Goal: Task Accomplishment & Management: Complete application form

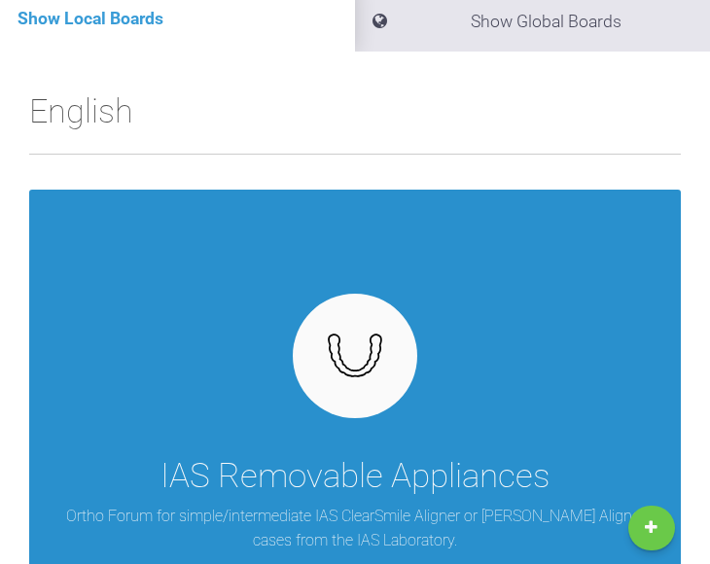
scroll to position [231, 0]
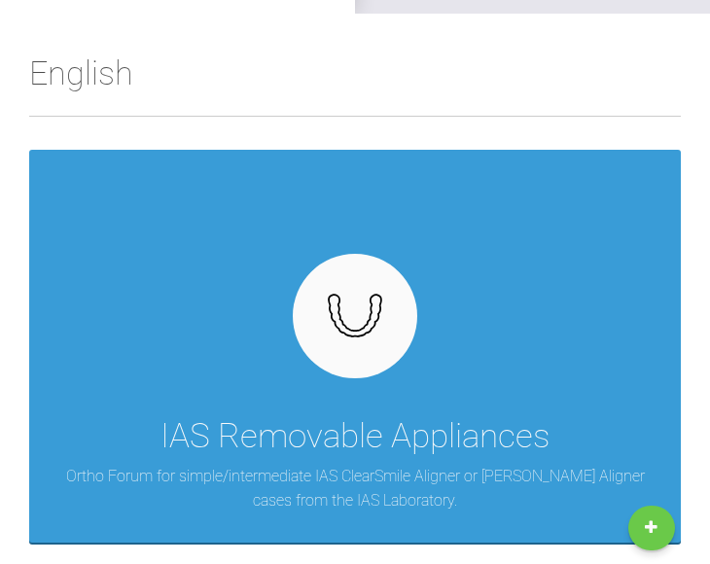
click at [652, 524] on link "New Case" at bounding box center [652, 528] width 47 height 45
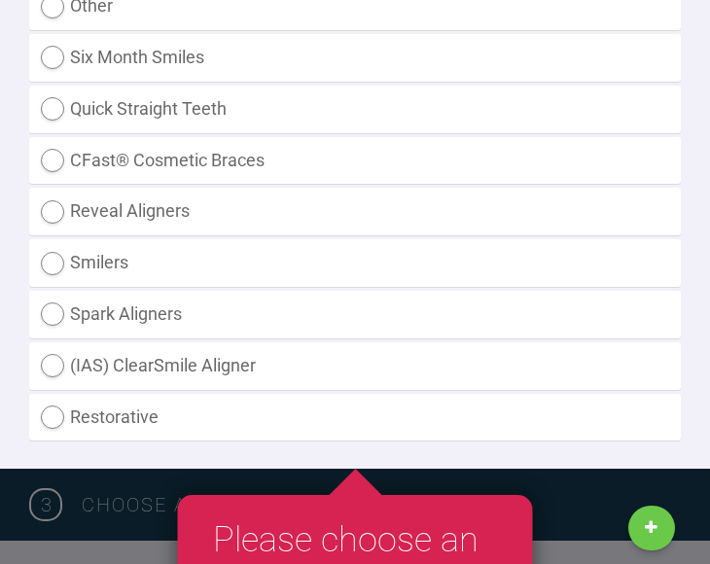
scroll to position [710, 0]
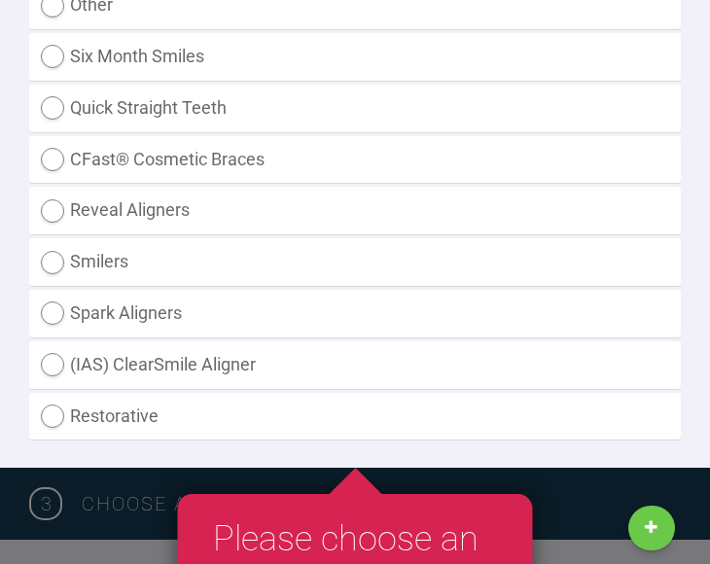
click at [39, 363] on label "(IAS) ClearSmile Aligner" at bounding box center [355, 366] width 652 height 48
radio Aligner "true"
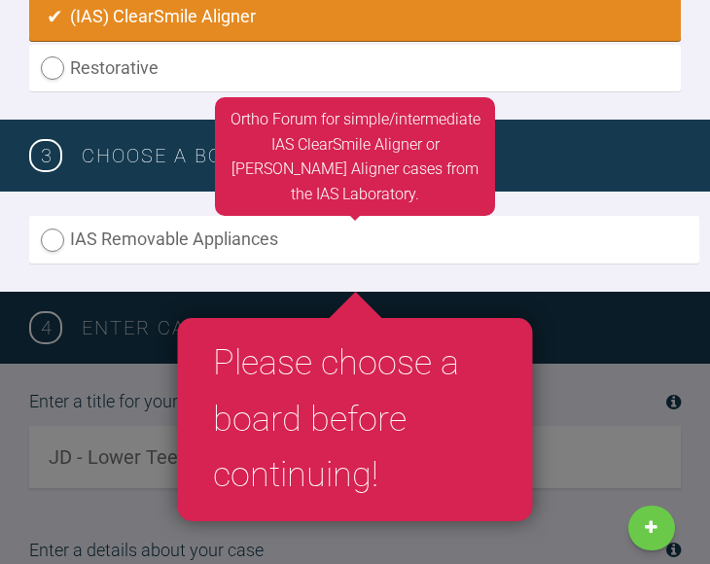
scroll to position [1085, 0]
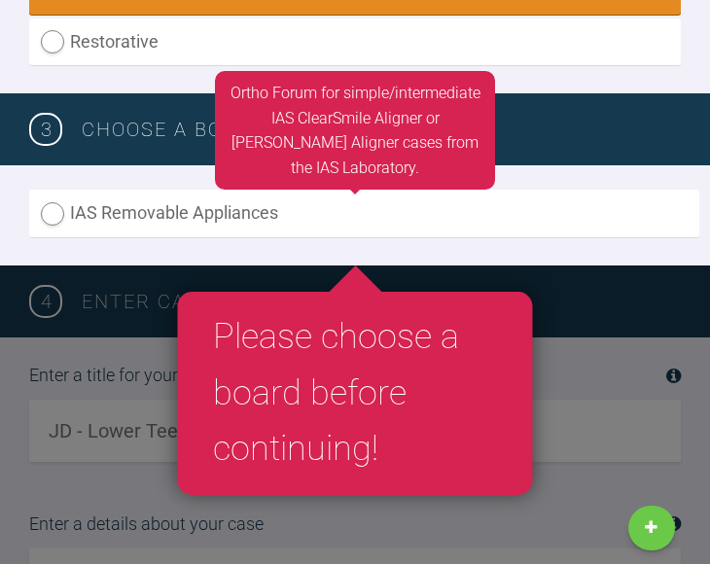
click at [241, 221] on label "IAS Removable Appliances" at bounding box center [364, 214] width 670 height 48
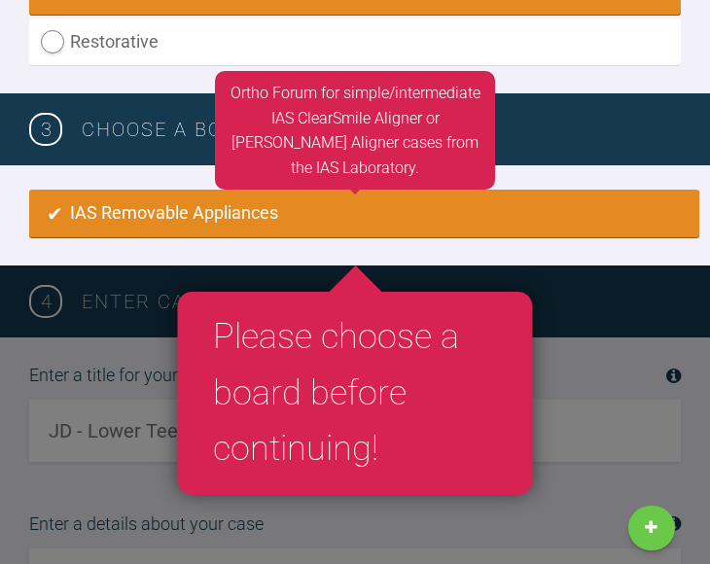
radio input "true"
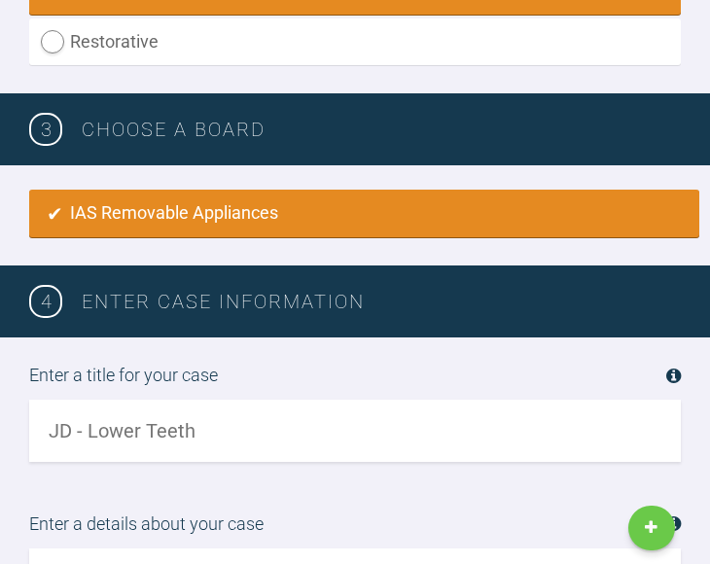
scroll to position [1278, 0]
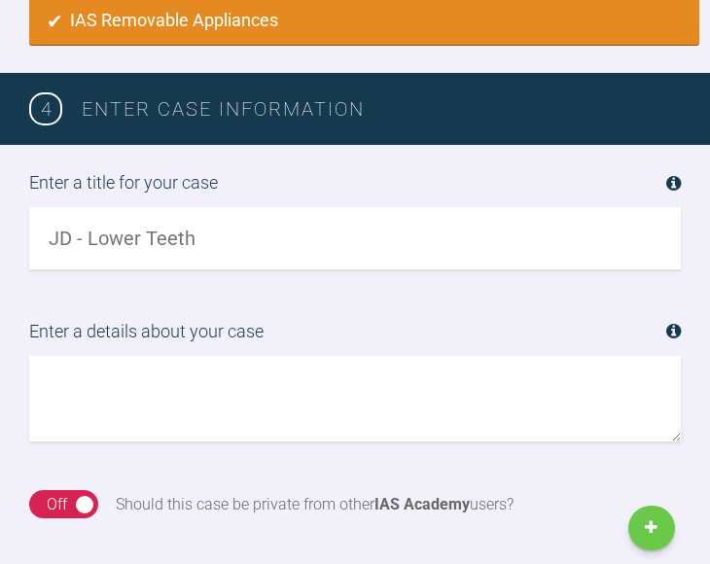
click at [258, 235] on input "text" at bounding box center [355, 238] width 652 height 62
drag, startPoint x: 258, startPoint y: 235, endPoint x: 232, endPoint y: 230, distance: 26.7
click at [232, 230] on input "text" at bounding box center [355, 238] width 652 height 62
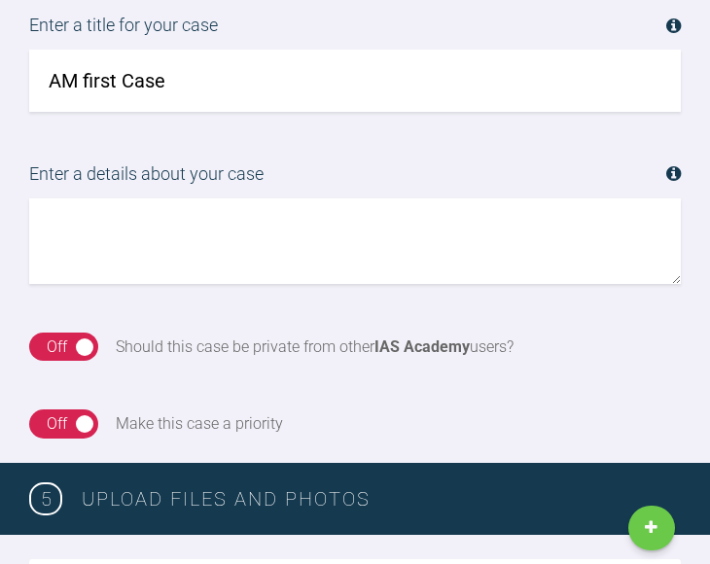
scroll to position [1395, 0]
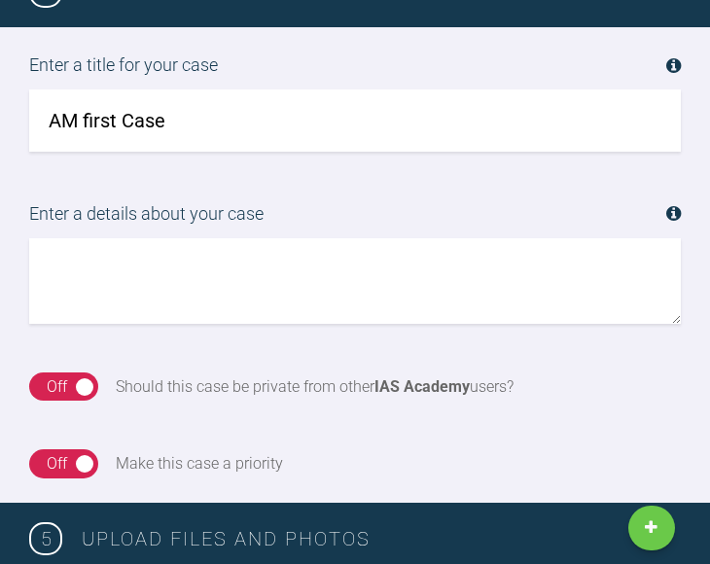
type input "AM first Case"
click at [89, 238] on textarea at bounding box center [355, 281] width 652 height 86
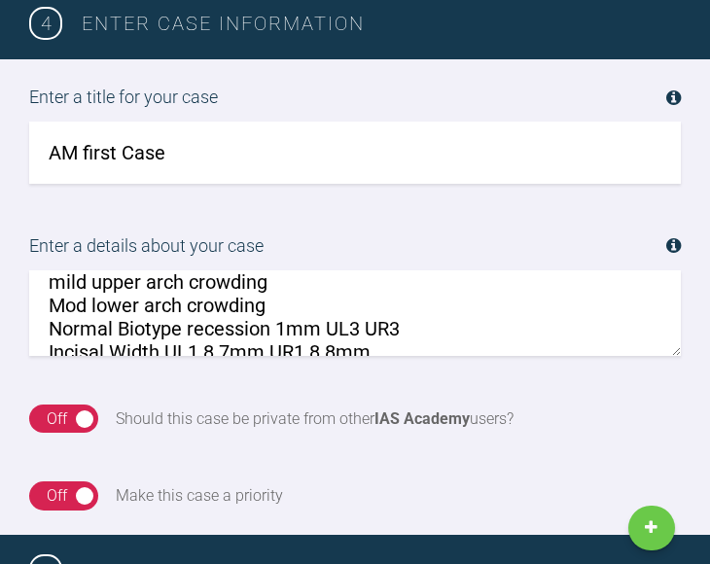
scroll to position [392, 0]
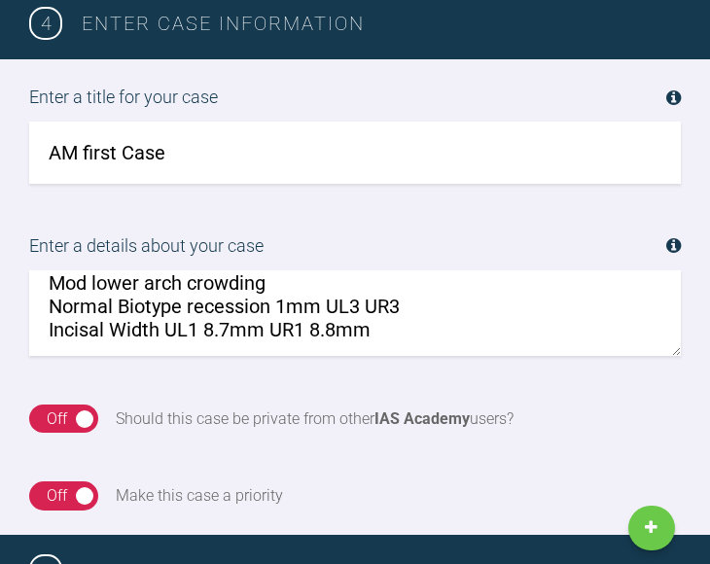
type textarea "AM is a [DEMOGRAPHIC_DATA] [DEMOGRAPHIC_DATA] who wishes to straighten his lowe…"
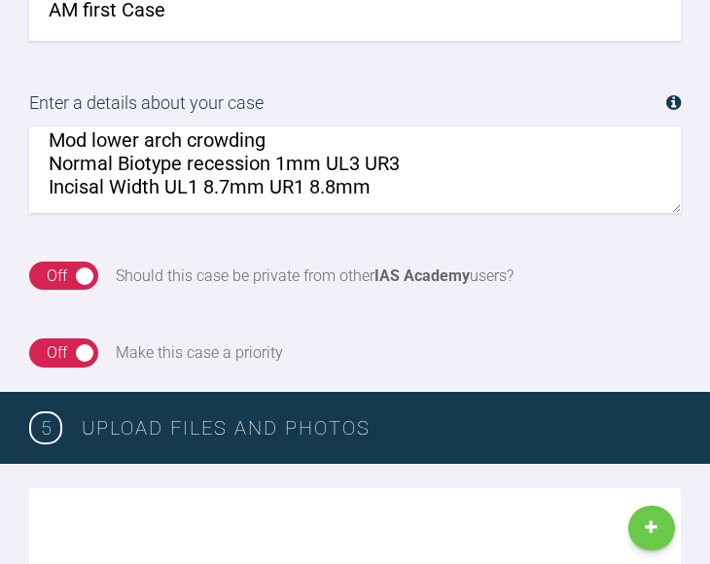
scroll to position [1484, 0]
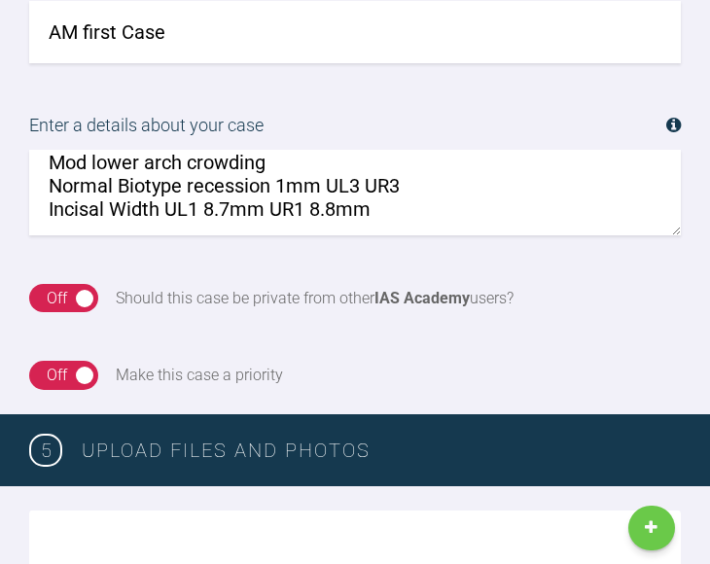
click at [415, 194] on textarea "AM is a [DEMOGRAPHIC_DATA] [DEMOGRAPHIC_DATA] who wishes to straighten his lowe…" at bounding box center [355, 193] width 652 height 86
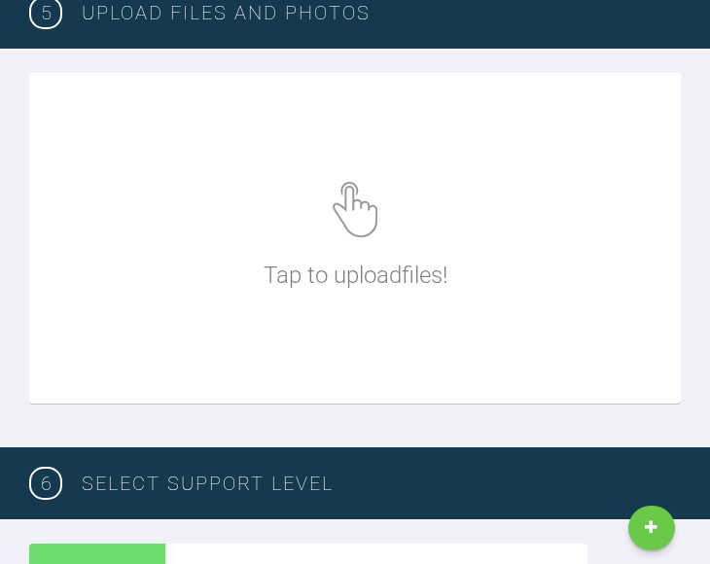
scroll to position [1929, 0]
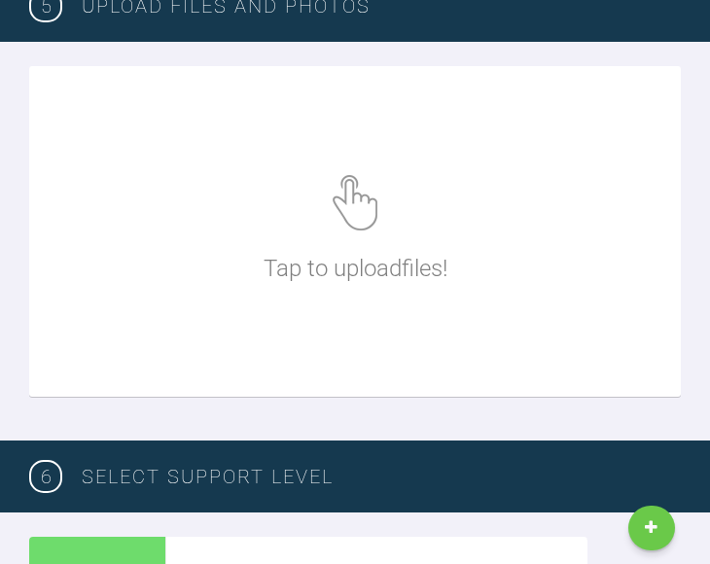
type textarea "AM is a [DEMOGRAPHIC_DATA] [DEMOGRAPHIC_DATA] who wishes to straighten his lowe…"
click at [303, 268] on p "Tap to upload files !" at bounding box center [356, 268] width 184 height 37
type input "C:\fakepath\gallery_penta_front_m.jpg"
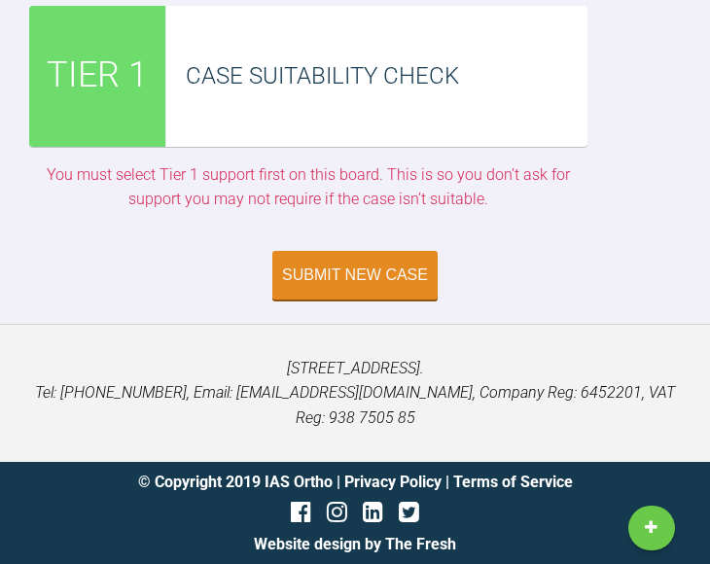
scroll to position [3148, 0]
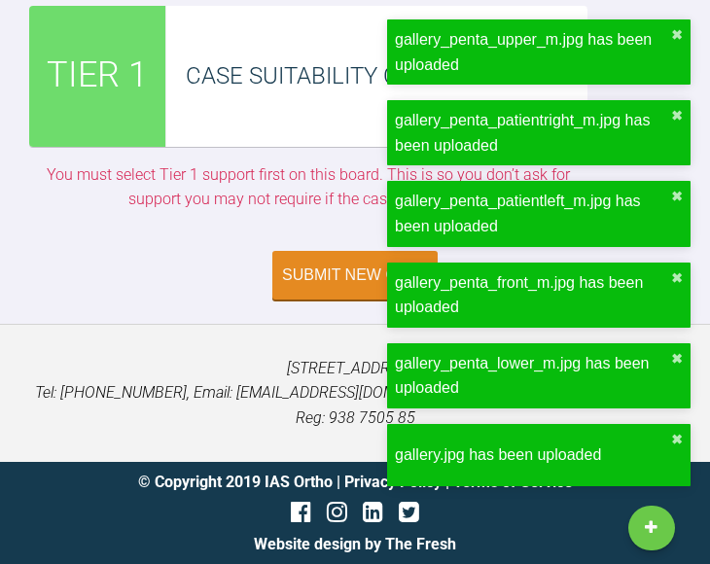
click at [546, 288] on div "gallery_penta_upper_m.jpg has been uploaded ✖ gallery_penta_patientright_m.jpg …" at bounding box center [538, 261] width 311 height 490
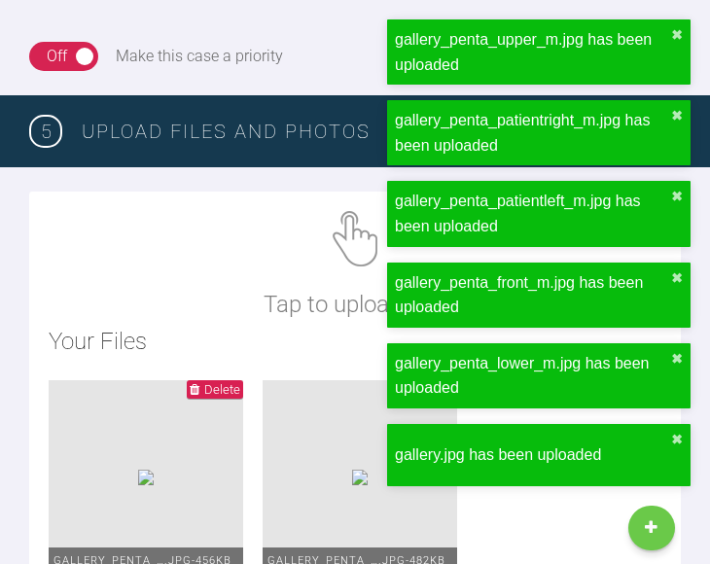
scroll to position [1799, 0]
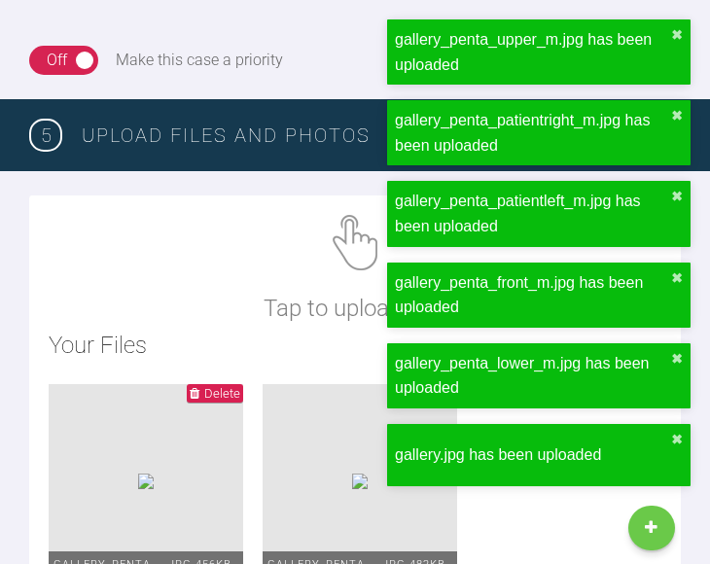
click at [347, 251] on img at bounding box center [355, 242] width 45 height 55
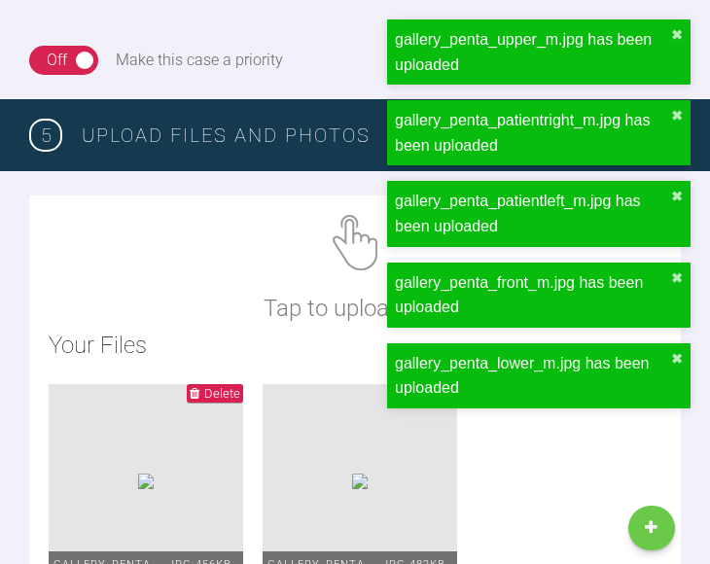
click at [653, 527] on link "New Case" at bounding box center [652, 528] width 47 height 45
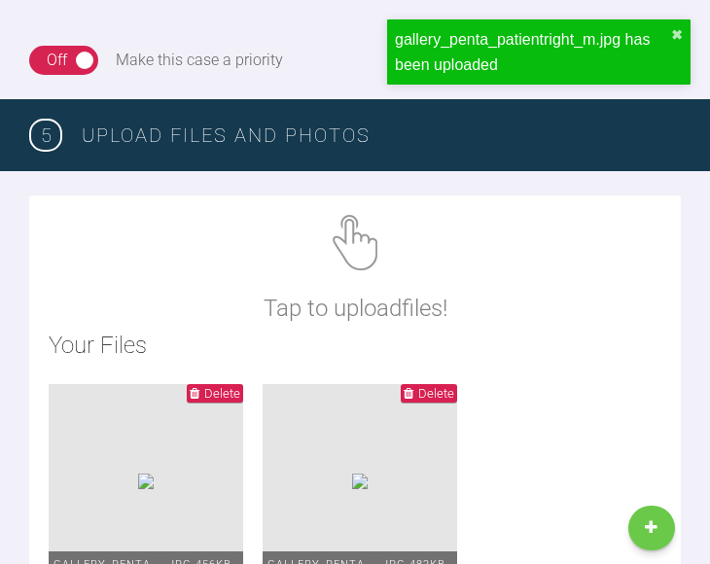
click at [333, 296] on p "Tap to upload files !" at bounding box center [356, 308] width 184 height 37
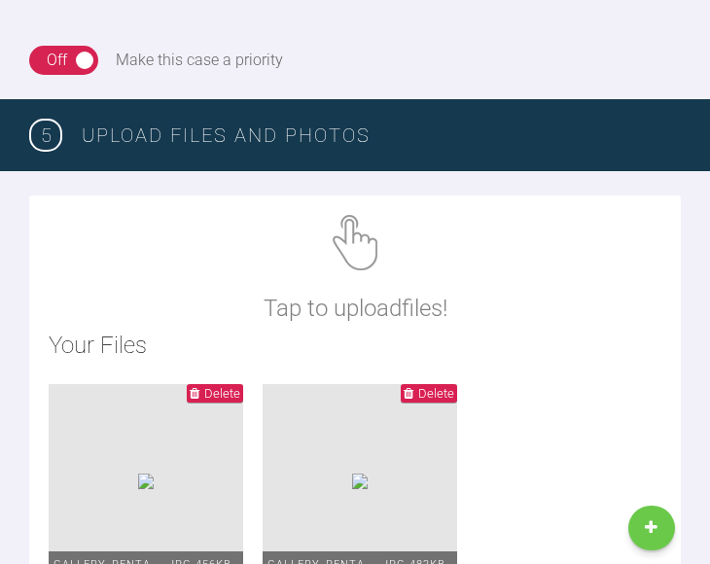
type input "C:\fakepath\IMG_0782.HEIC"
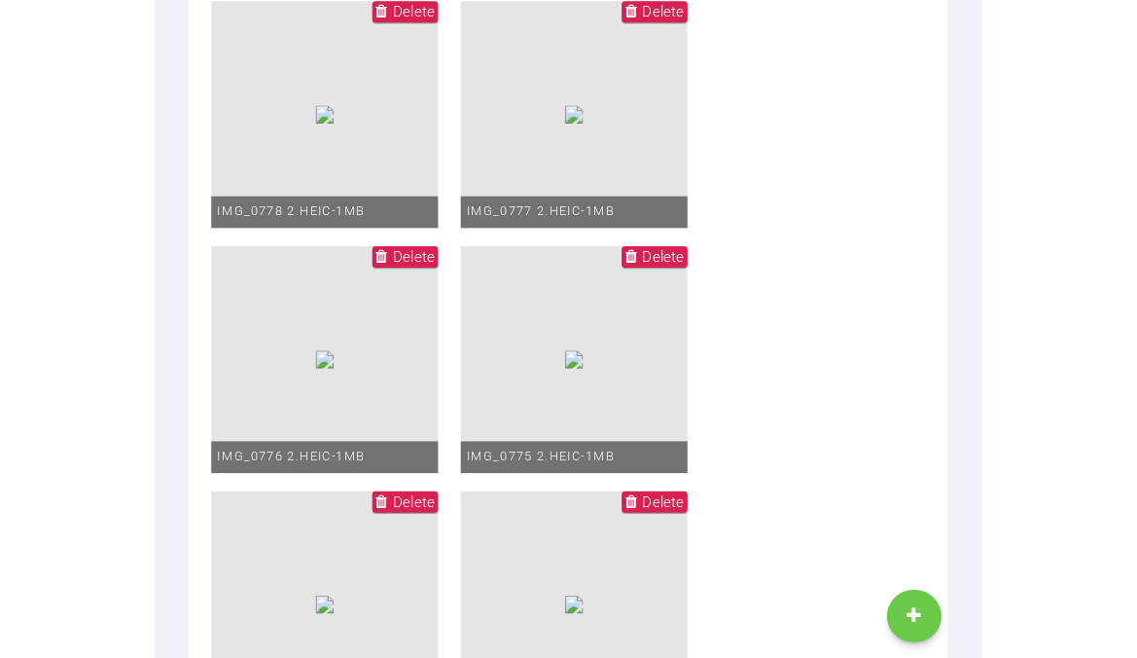
scroll to position [3049, 0]
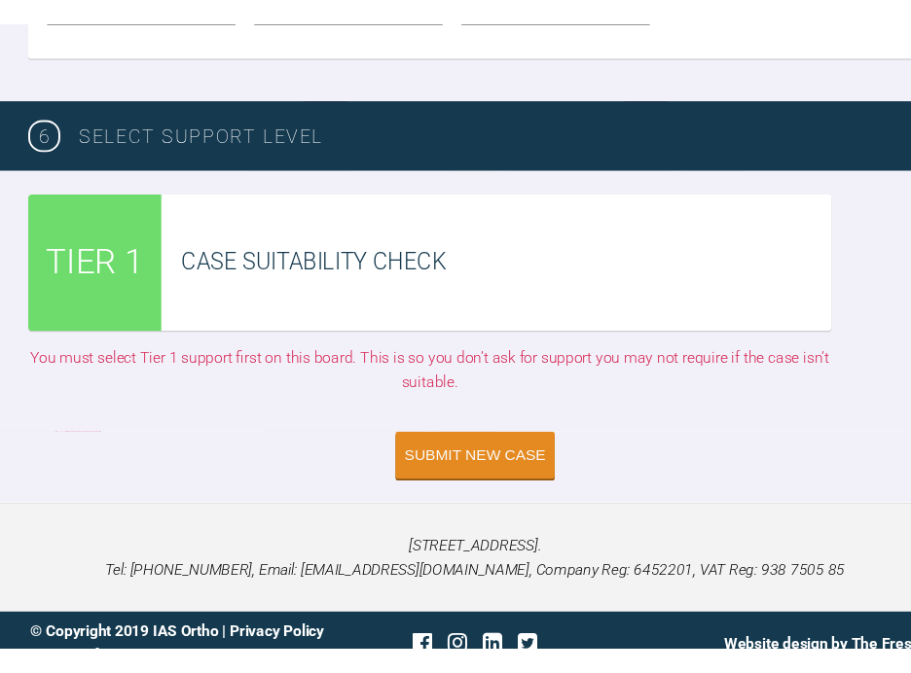
scroll to position [392, 0]
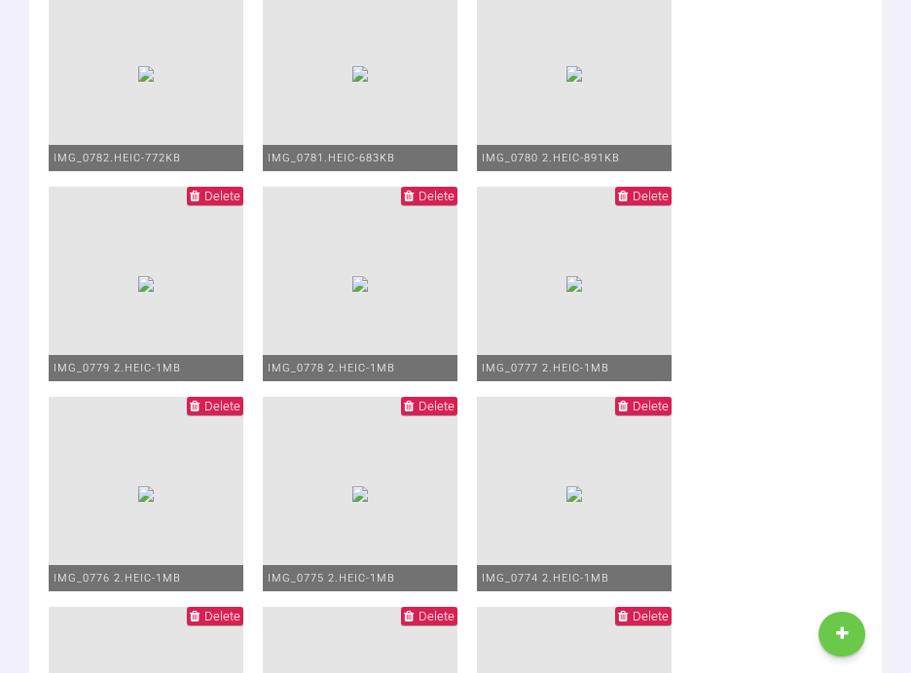
scroll to position [2684, 0]
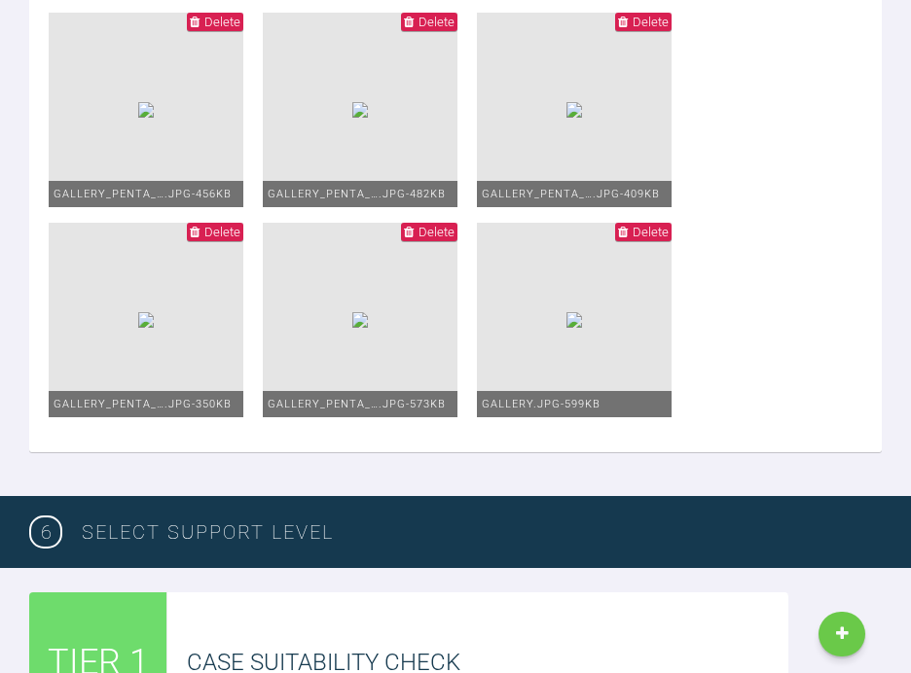
scroll to position [2223, 0]
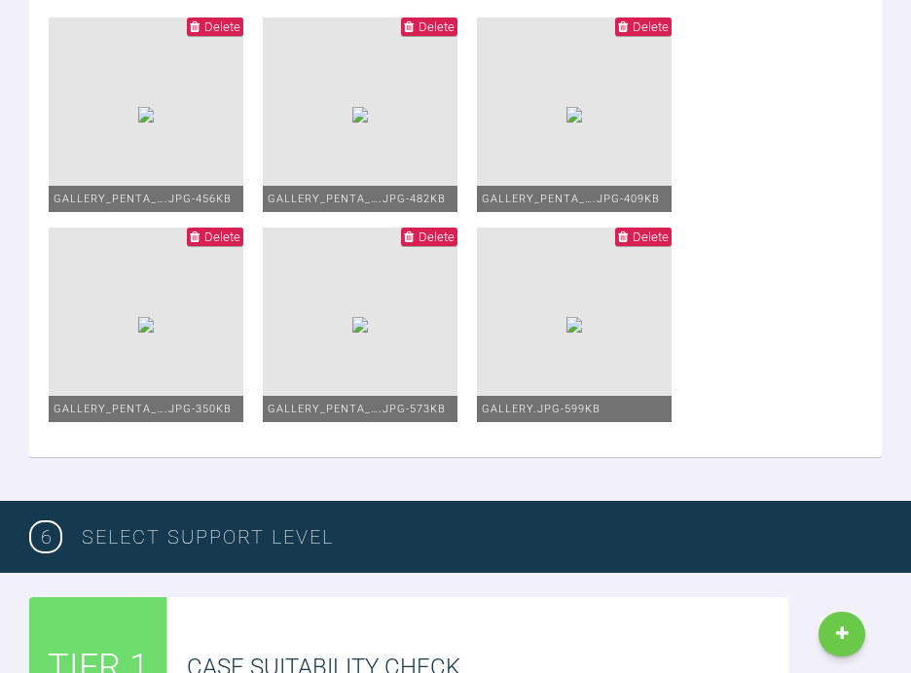
click at [632, 34] on span "Delete" at bounding box center [650, 26] width 36 height 15
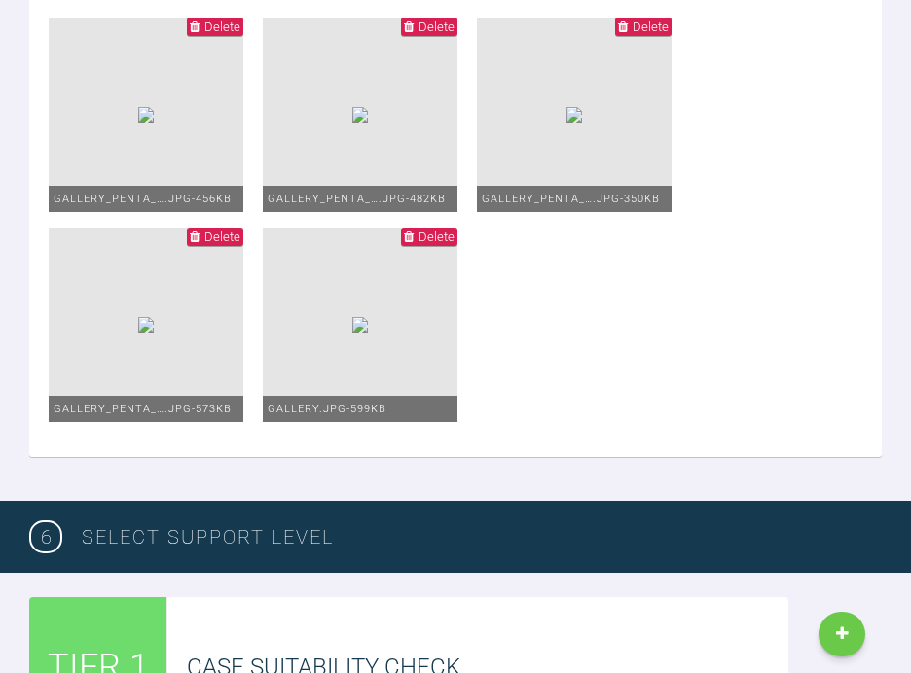
click at [240, 25] on span "Delete" at bounding box center [222, 26] width 36 height 15
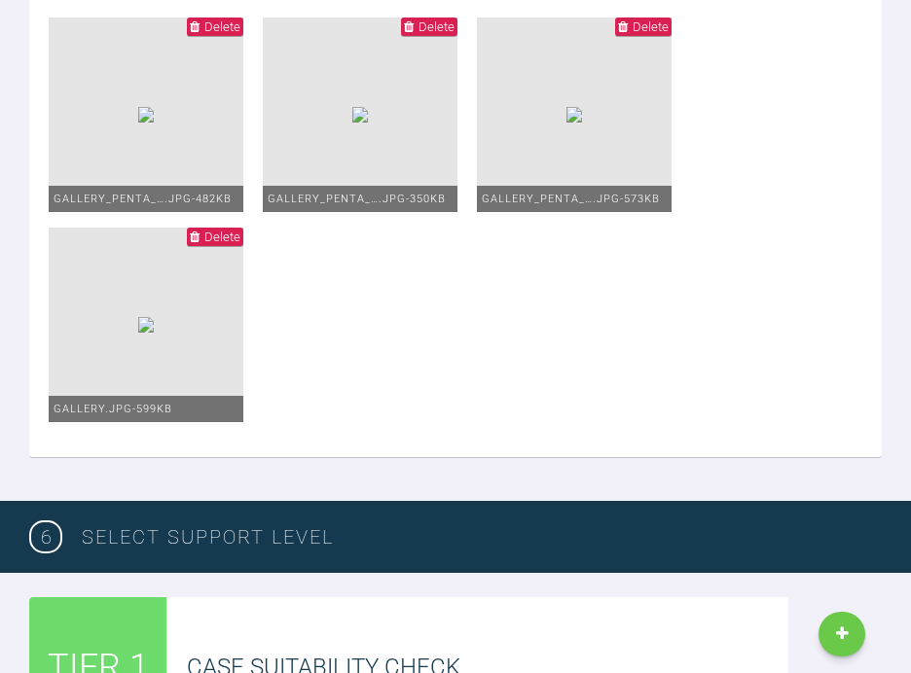
click at [454, 31] on span "Delete" at bounding box center [436, 26] width 36 height 15
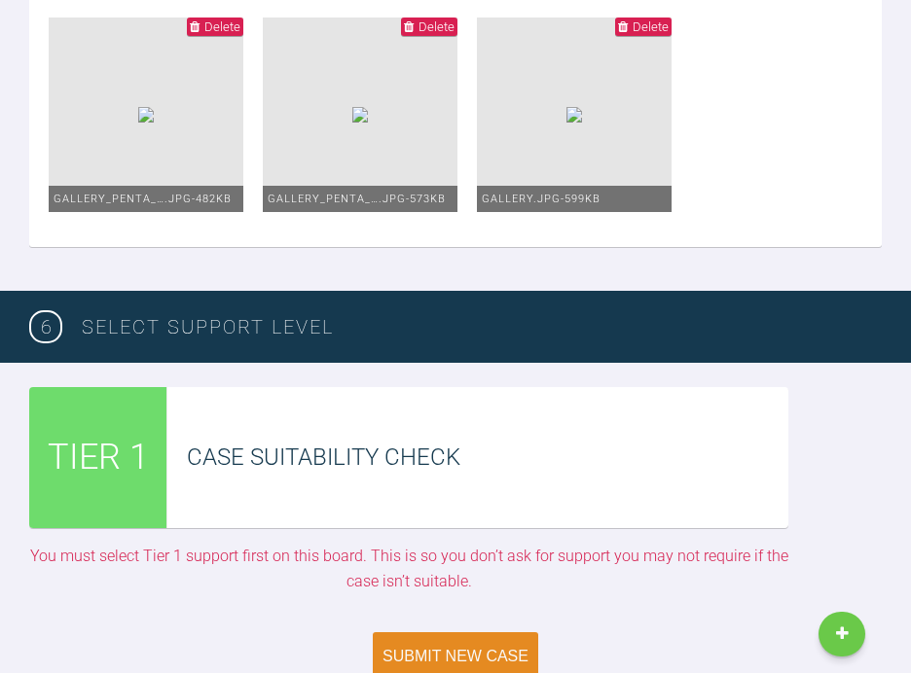
click at [240, 20] on span "Delete" at bounding box center [222, 26] width 36 height 15
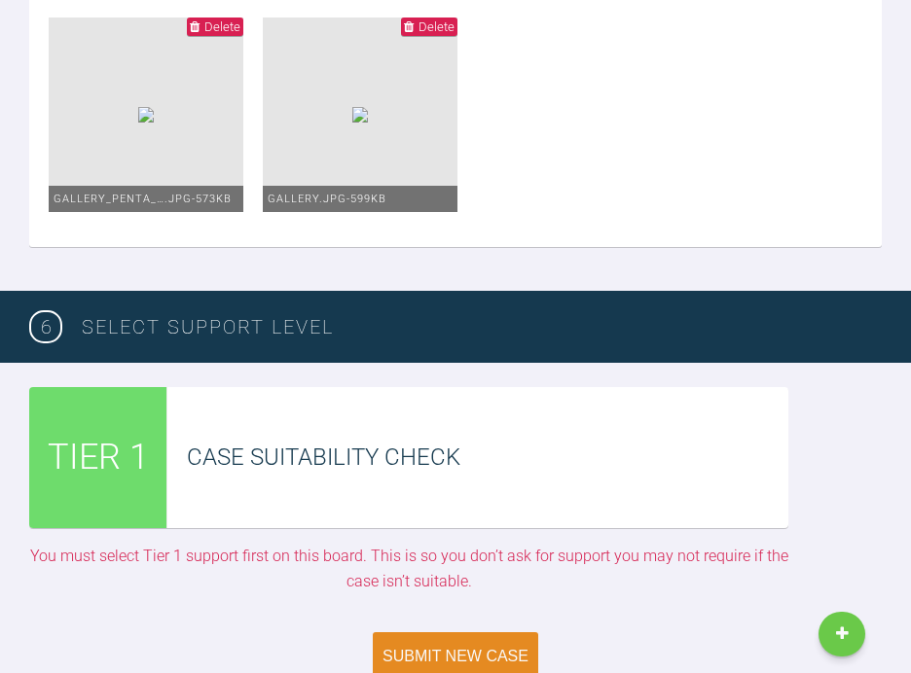
click at [396, 22] on ul "Delete gallery_penta_….jpg - 573KB Delete gallery.jpg - 599KB" at bounding box center [455, 123] width 813 height 210
click at [240, 28] on span "Delete" at bounding box center [222, 26] width 36 height 15
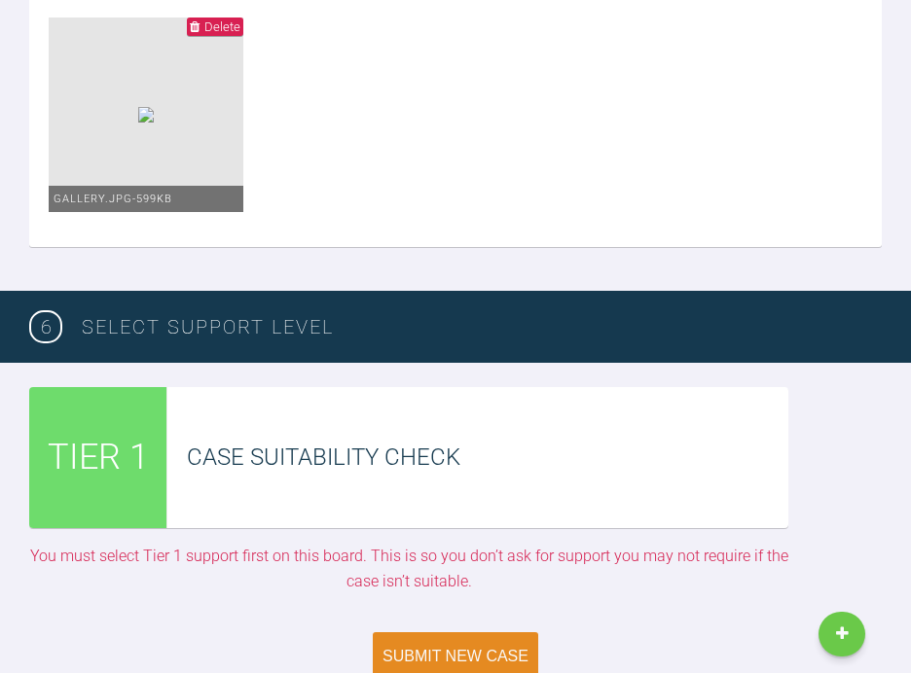
click at [240, 19] on span "Delete" at bounding box center [222, 26] width 36 height 15
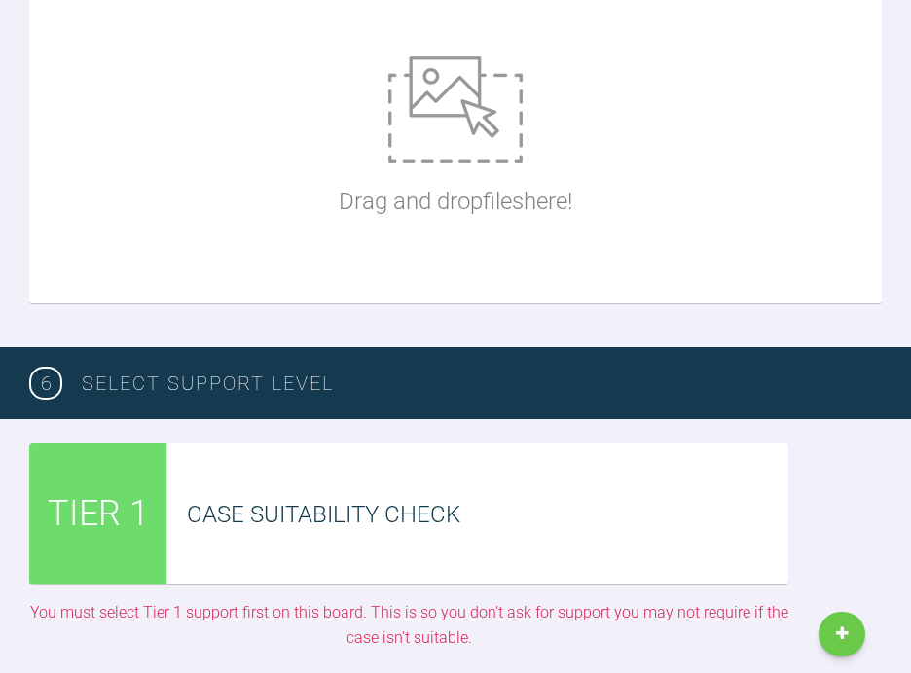
scroll to position [2027, 0]
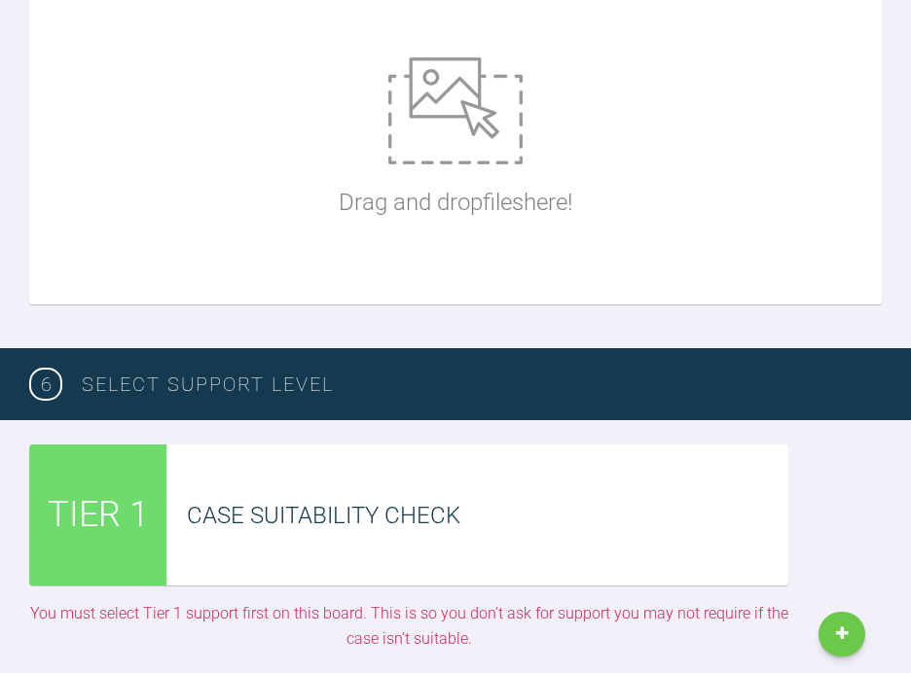
click at [425, 97] on img at bounding box center [455, 110] width 134 height 107
type input "C:\fakepath\IMG_0782.HEIC"
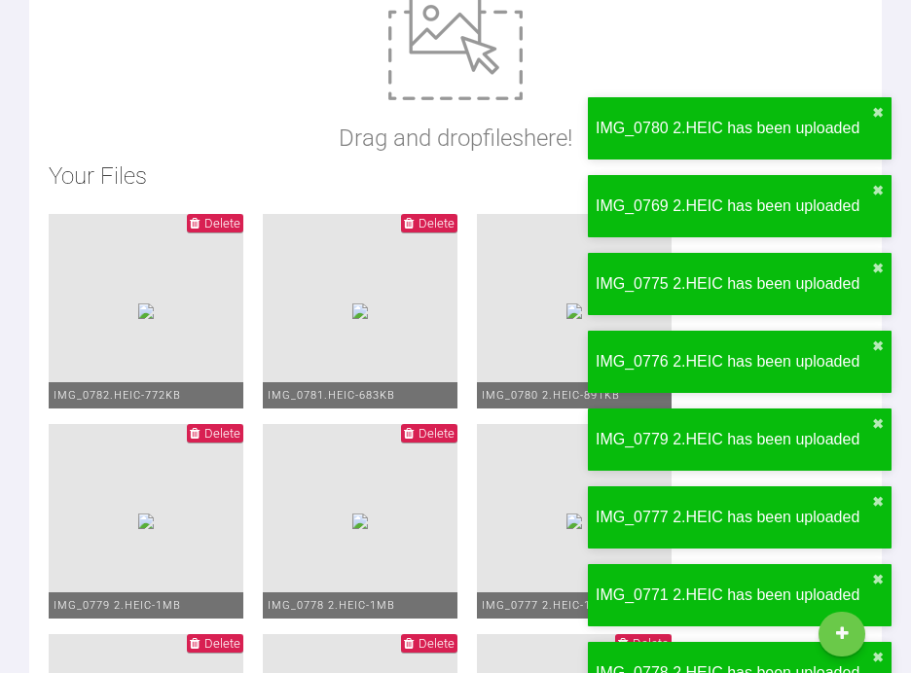
click at [439, 221] on span "Delete" at bounding box center [436, 223] width 36 height 15
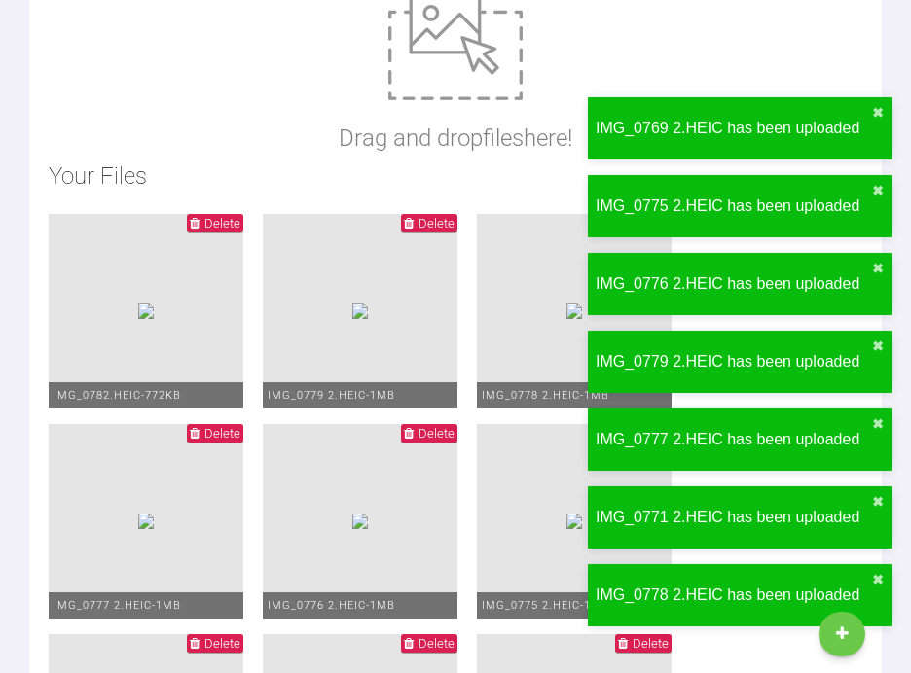
click at [439, 221] on span "Delete" at bounding box center [436, 223] width 36 height 15
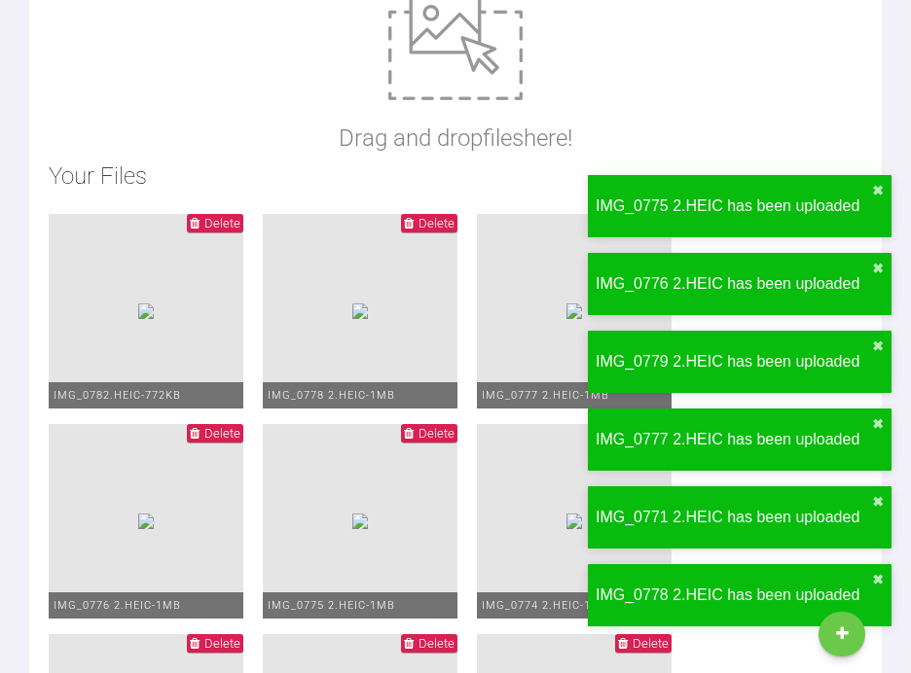
click at [439, 221] on span "Delete" at bounding box center [436, 223] width 36 height 15
click at [632, 221] on span "Delete" at bounding box center [650, 223] width 36 height 15
click at [439, 221] on span "Delete" at bounding box center [436, 223] width 36 height 15
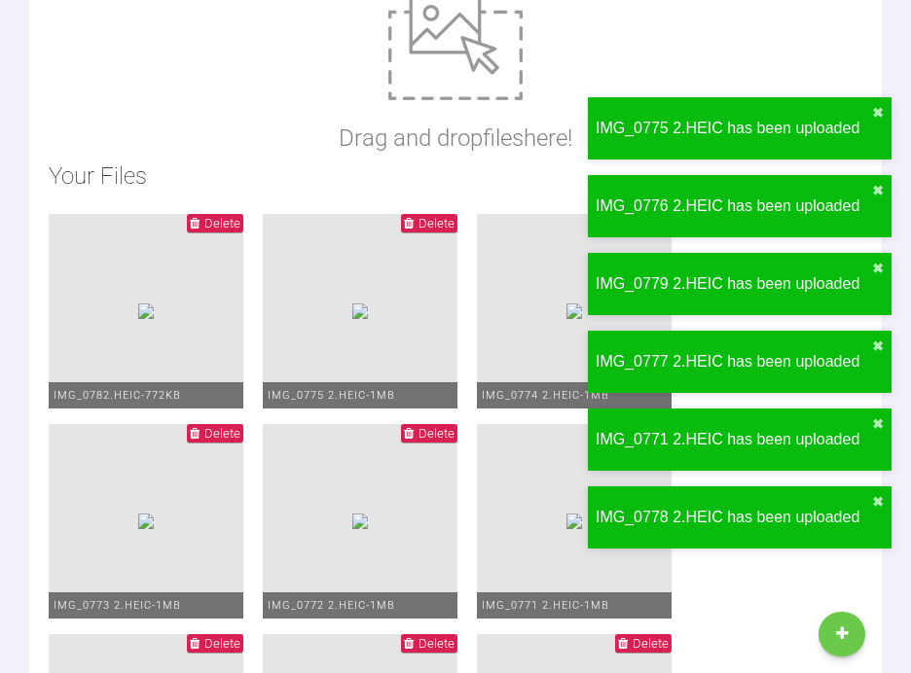
click at [439, 221] on span "Delete" at bounding box center [436, 223] width 36 height 15
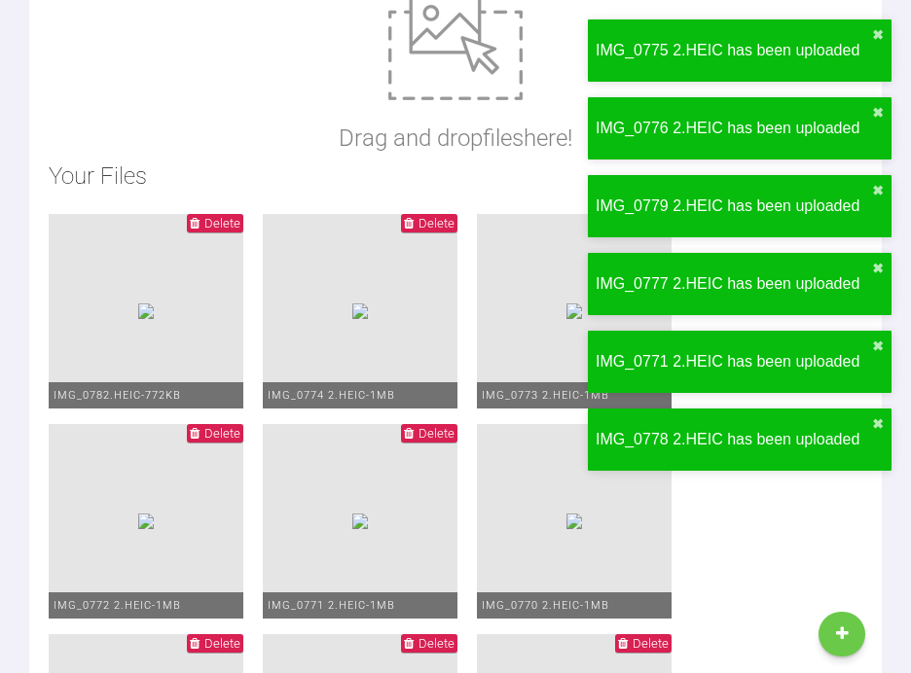
click at [439, 221] on span "Delete" at bounding box center [436, 223] width 36 height 15
click at [632, 221] on span "Delete" at bounding box center [650, 223] width 36 height 15
click at [439, 221] on span "Delete" at bounding box center [436, 223] width 36 height 15
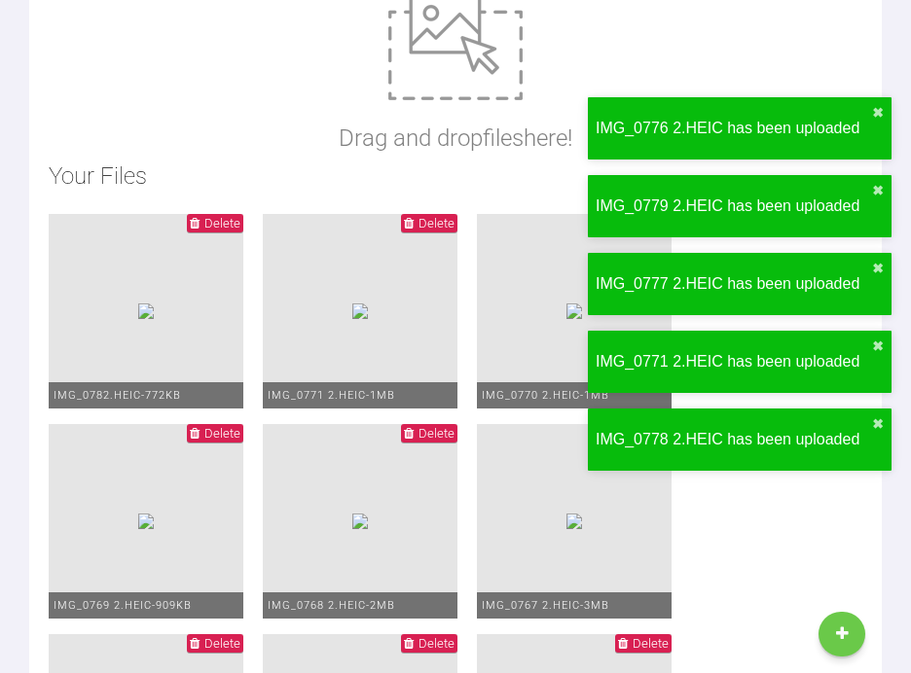
click at [439, 221] on span "Delete" at bounding box center [436, 223] width 36 height 15
click at [632, 221] on span "Delete" at bounding box center [650, 223] width 36 height 15
click at [439, 221] on span "Delete" at bounding box center [436, 223] width 36 height 15
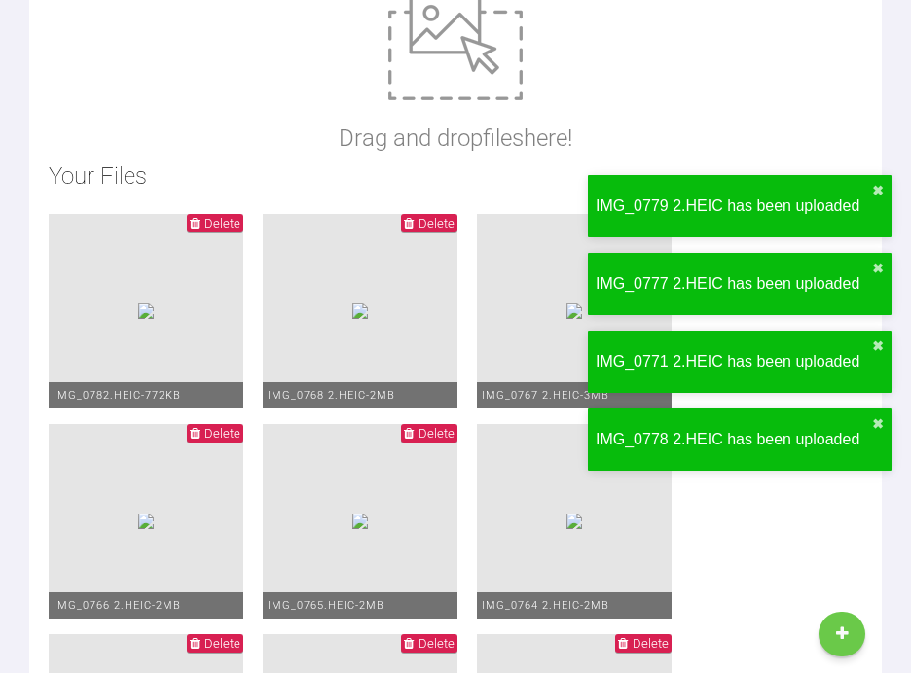
click at [439, 221] on span "Delete" at bounding box center [436, 223] width 36 height 15
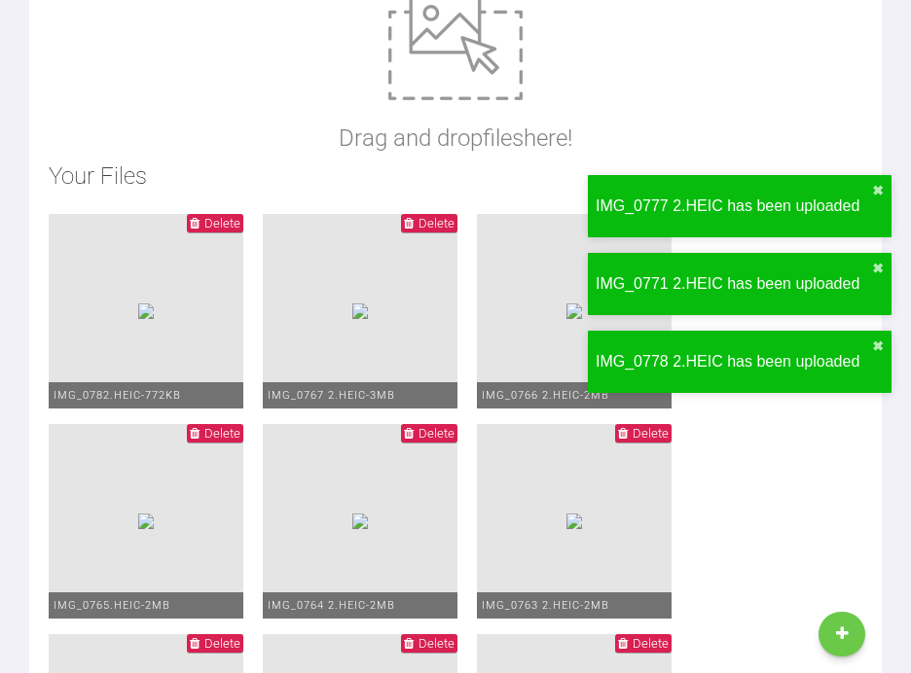
click at [439, 221] on span "Delete" at bounding box center [436, 223] width 36 height 15
click at [632, 221] on span "Delete" at bounding box center [650, 223] width 36 height 15
click at [439, 221] on span "Delete" at bounding box center [436, 223] width 36 height 15
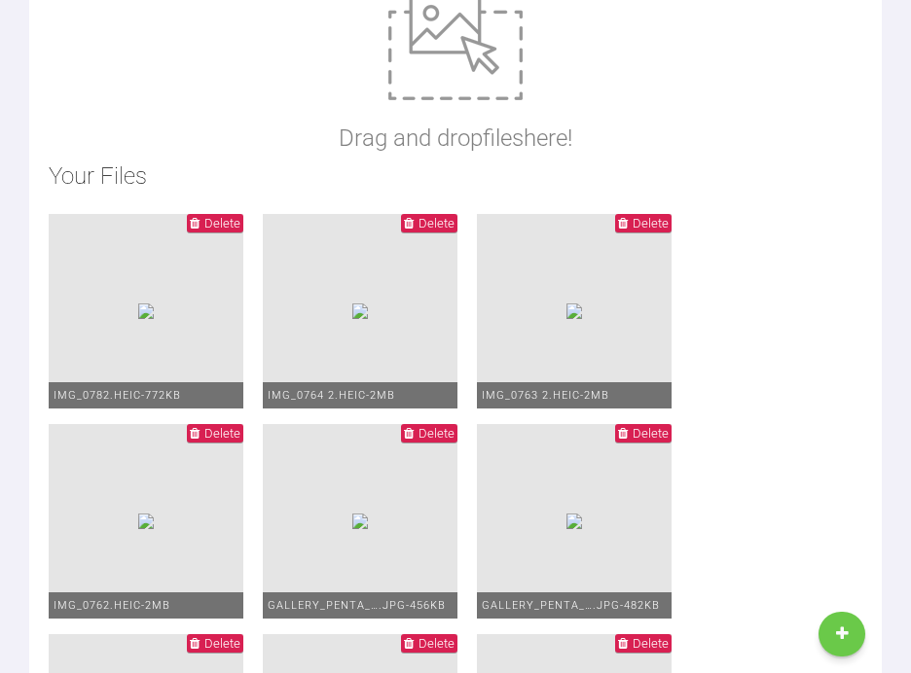
click at [439, 221] on span "Delete" at bounding box center [436, 223] width 36 height 15
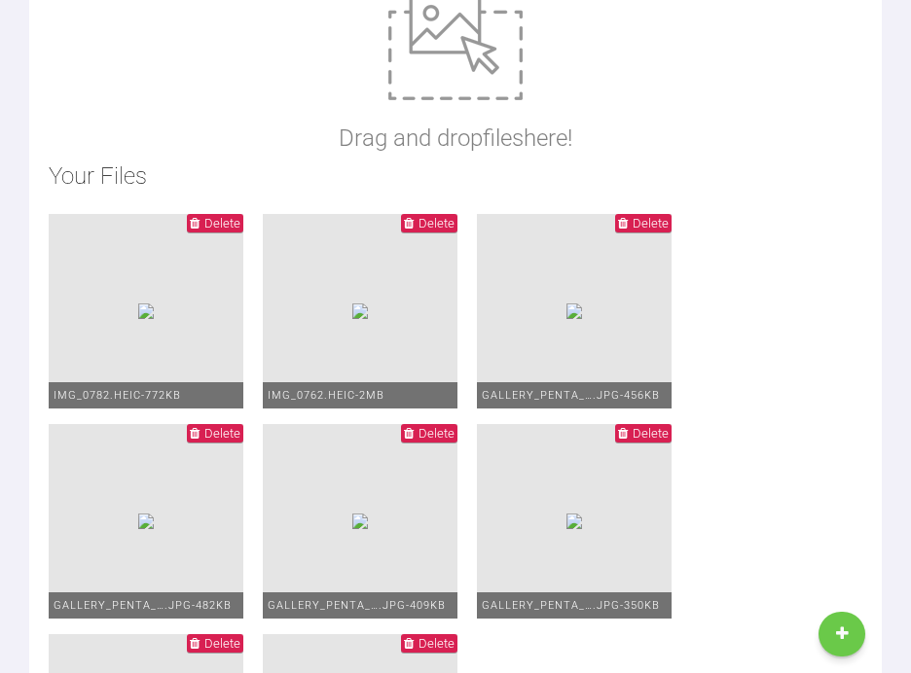
click at [439, 221] on span "Delete" at bounding box center [436, 223] width 36 height 15
click at [223, 238] on li "Delete IMG_0782.HEIC - 772KB" at bounding box center [146, 311] width 195 height 195
click at [222, 228] on span "Delete" at bounding box center [222, 223] width 36 height 15
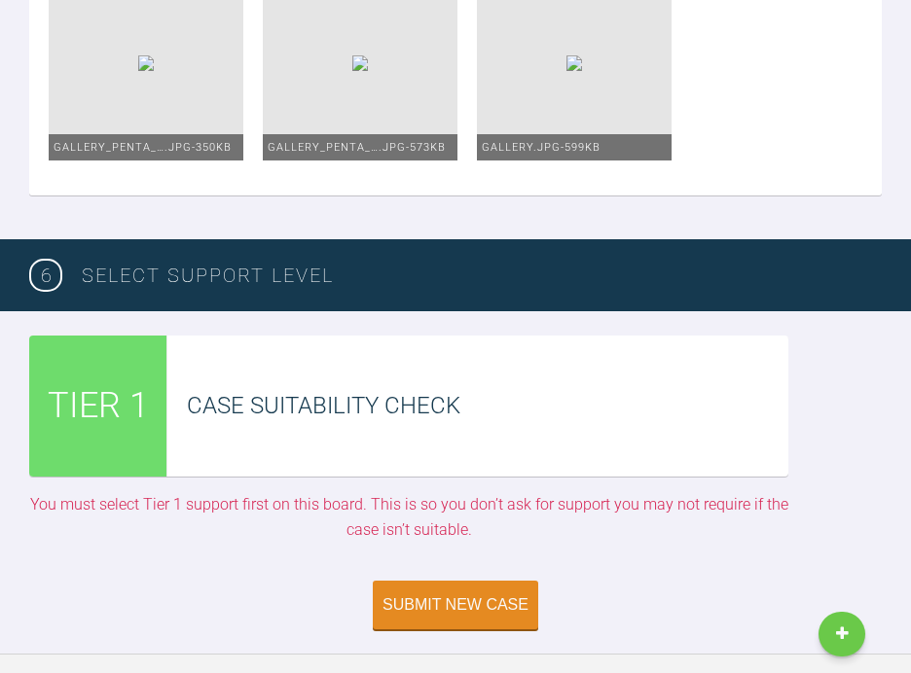
scroll to position [2484, 0]
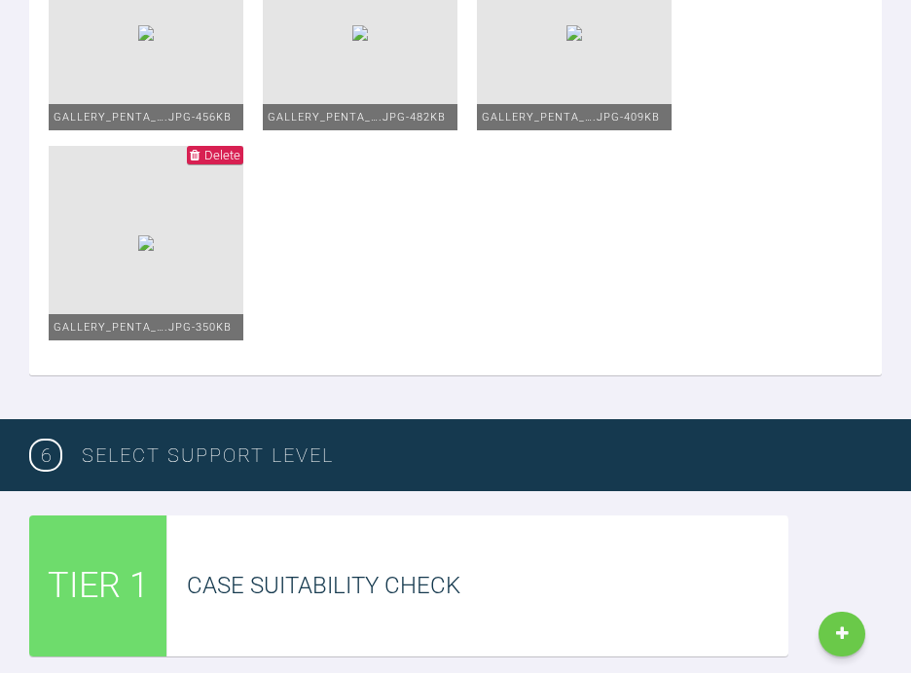
scroll to position [2296, 0]
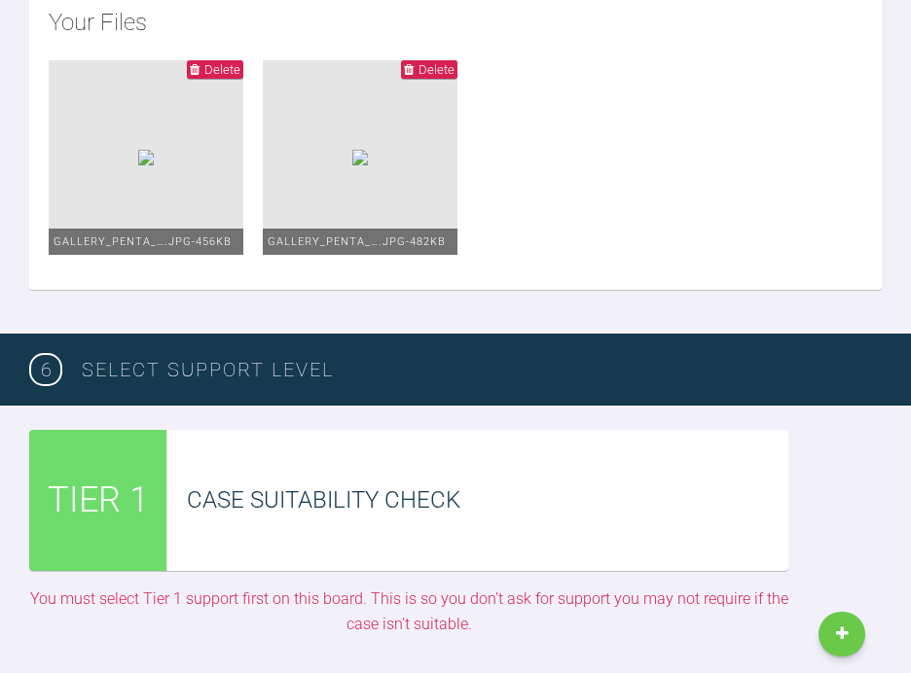
scroll to position [2132, 0]
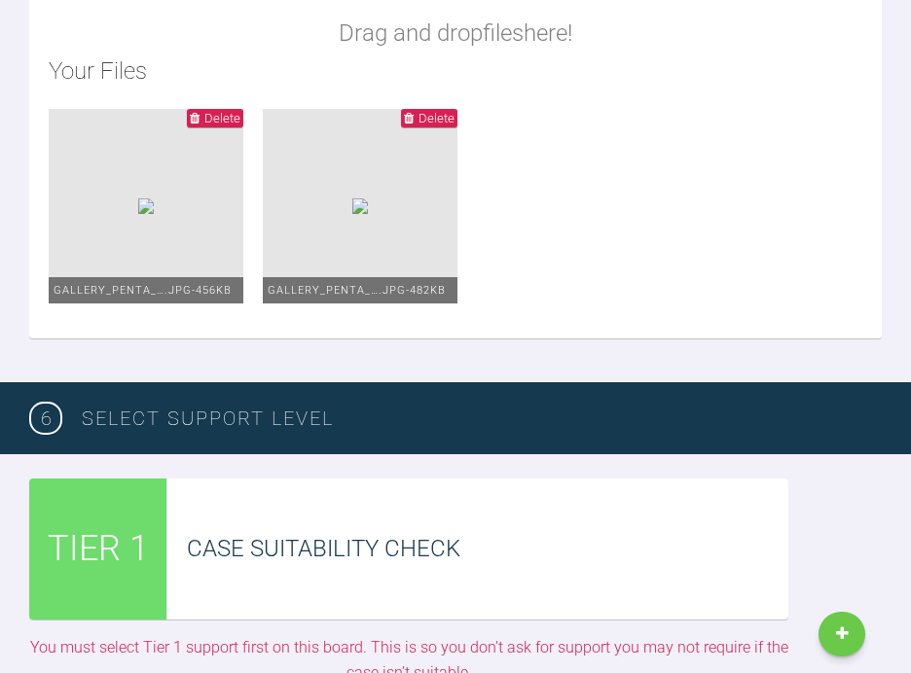
click at [240, 115] on span "Delete" at bounding box center [222, 118] width 36 height 15
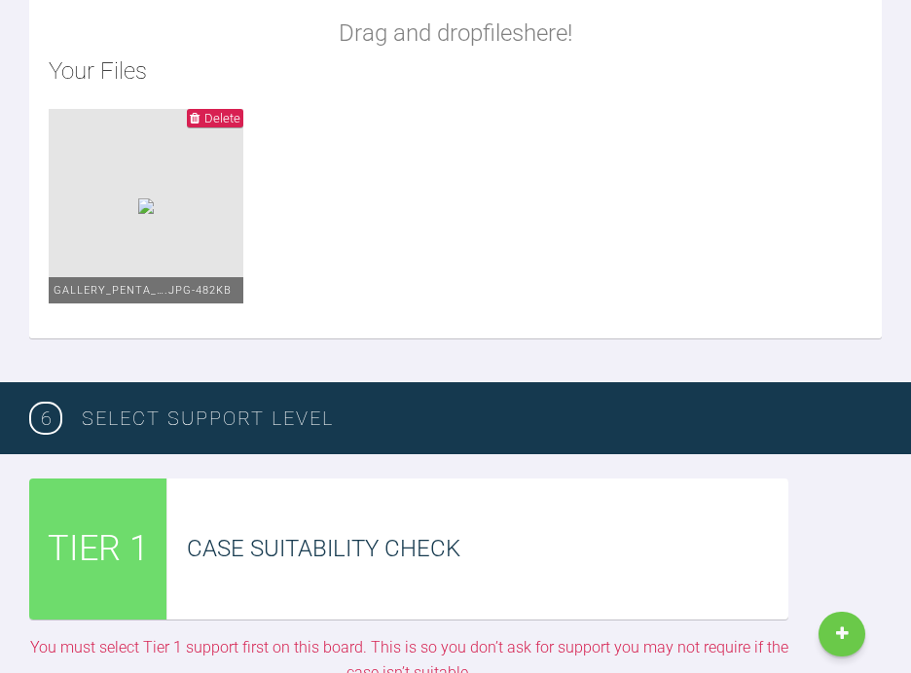
click at [240, 119] on span "Delete" at bounding box center [222, 118] width 36 height 15
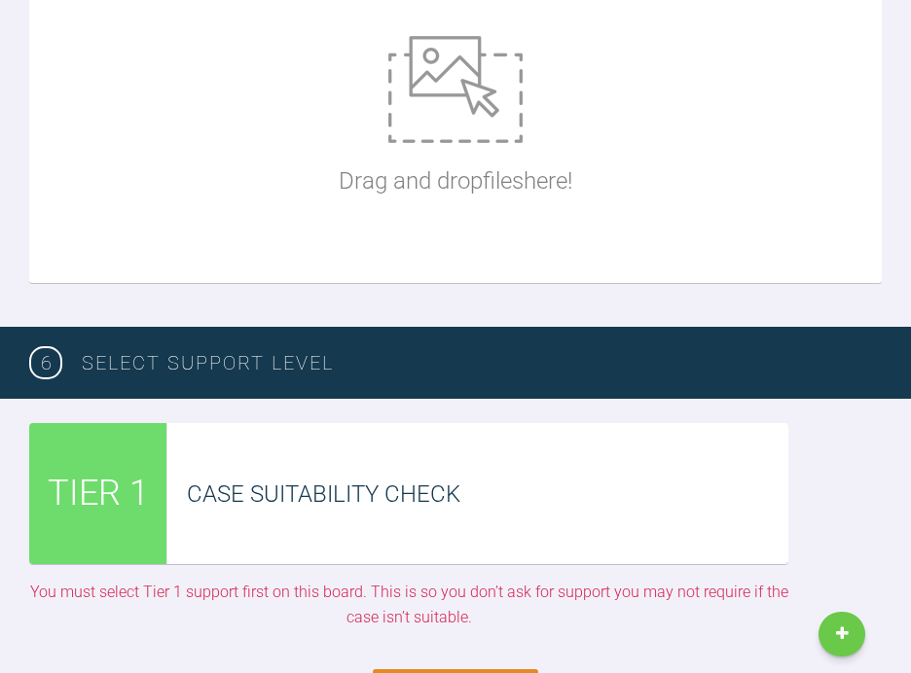
scroll to position [1993, 0]
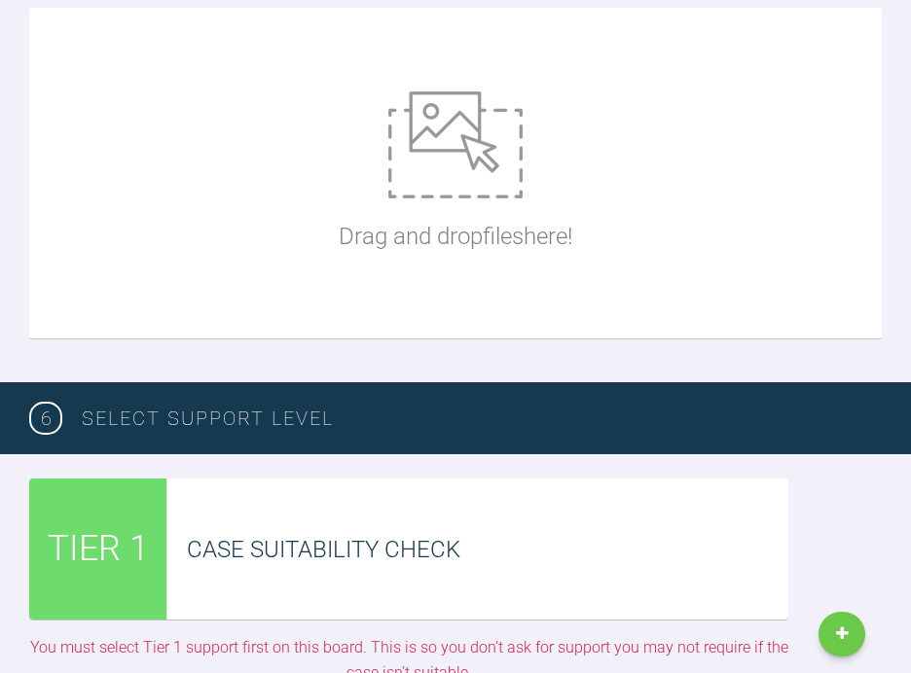
click at [430, 133] on img at bounding box center [455, 144] width 134 height 107
type input "C:\fakepath\IMG_0782.jpg"
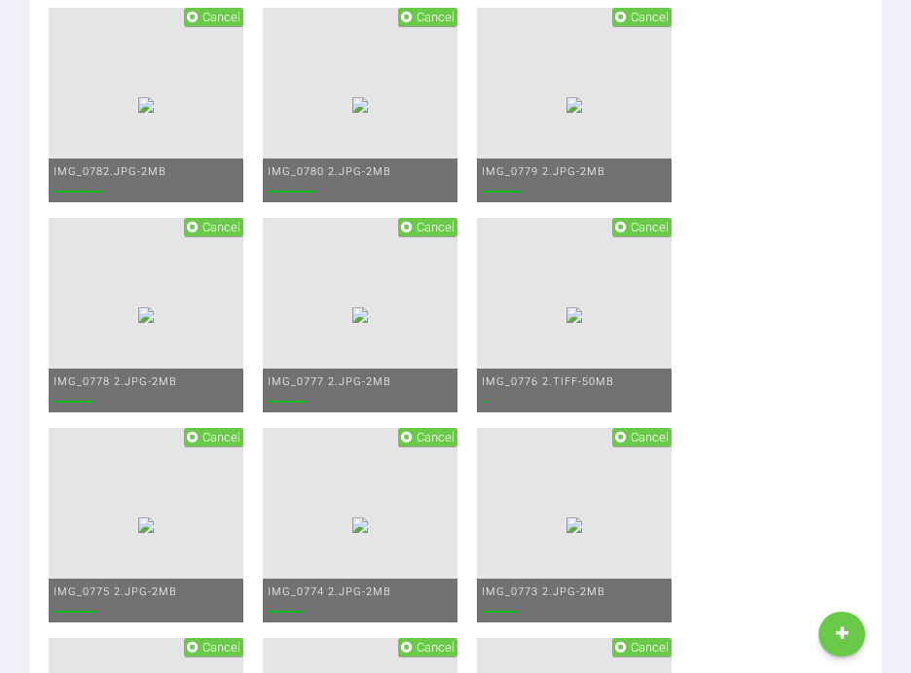
scroll to position [2231, 0]
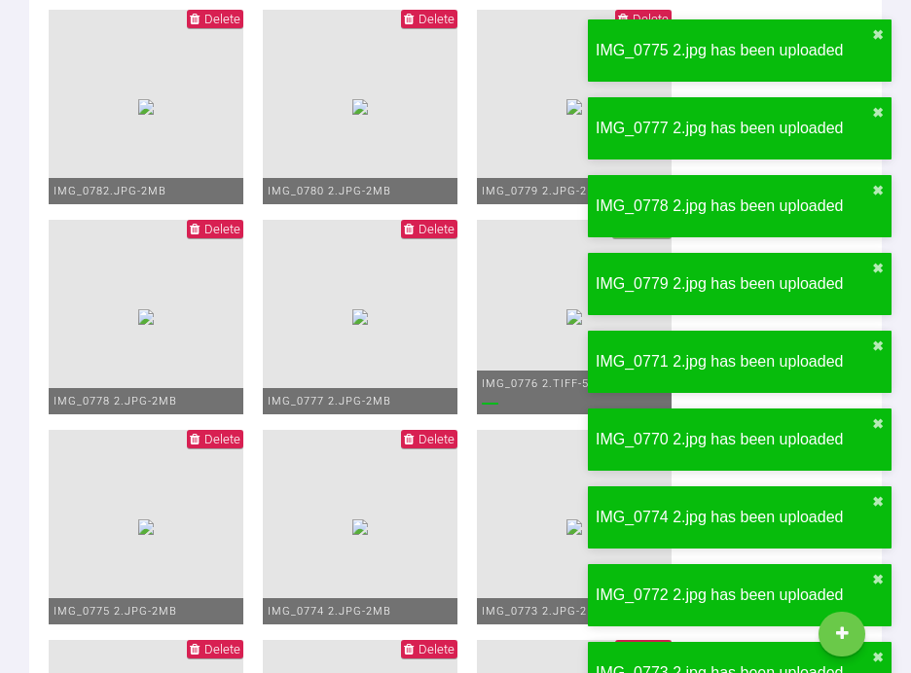
click at [240, 225] on span "Delete" at bounding box center [222, 229] width 36 height 15
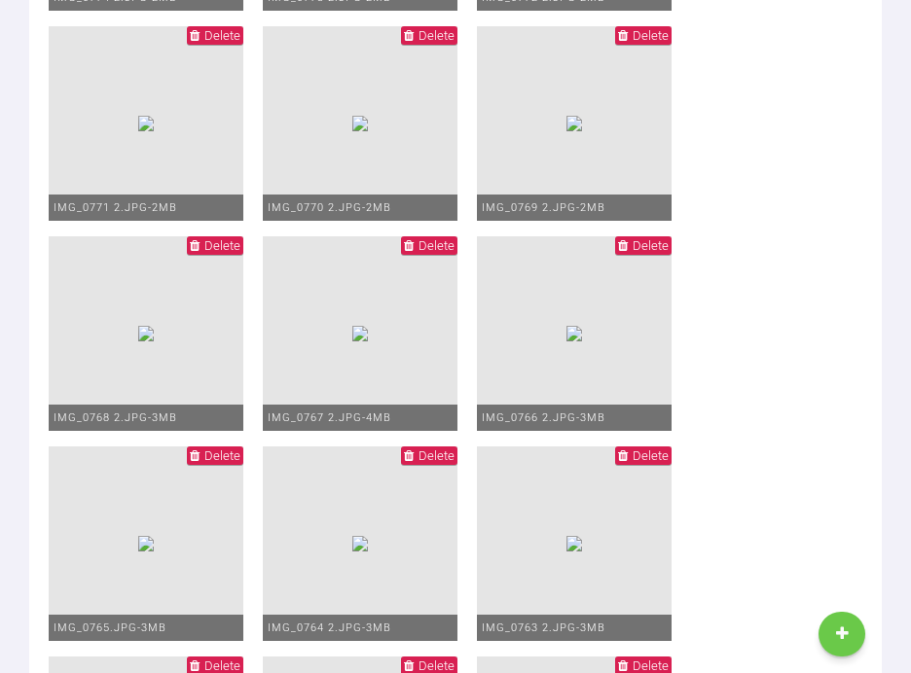
scroll to position [2908, 0]
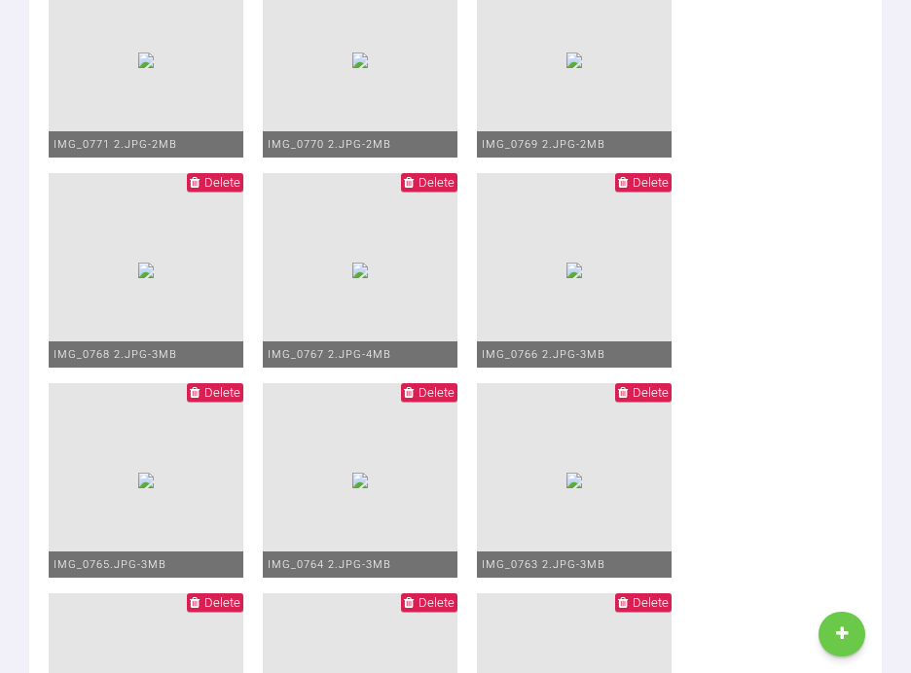
click at [566, 68] on img at bounding box center [574, 61] width 16 height 16
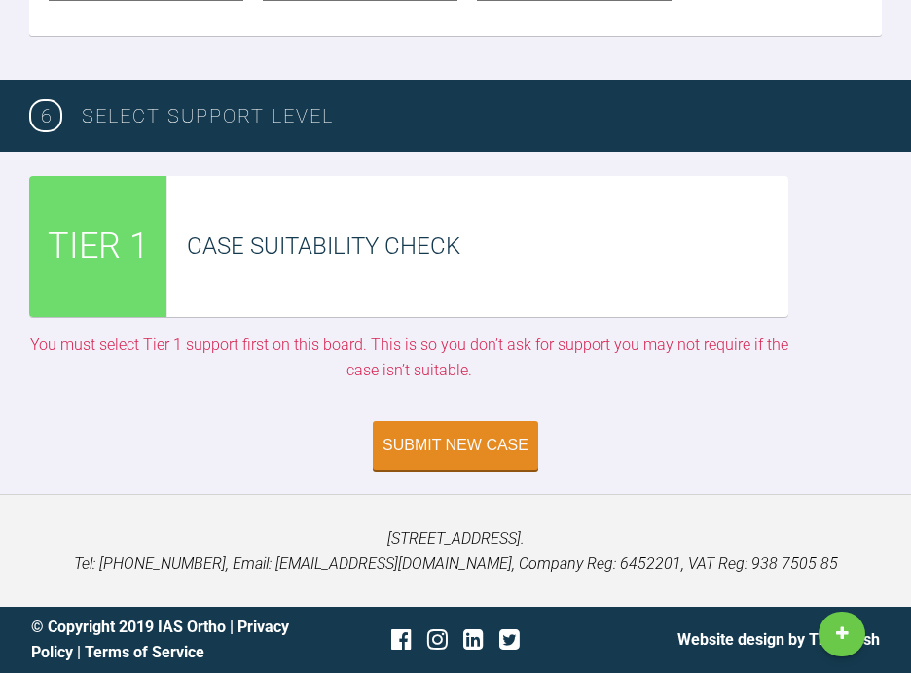
scroll to position [4532, 0]
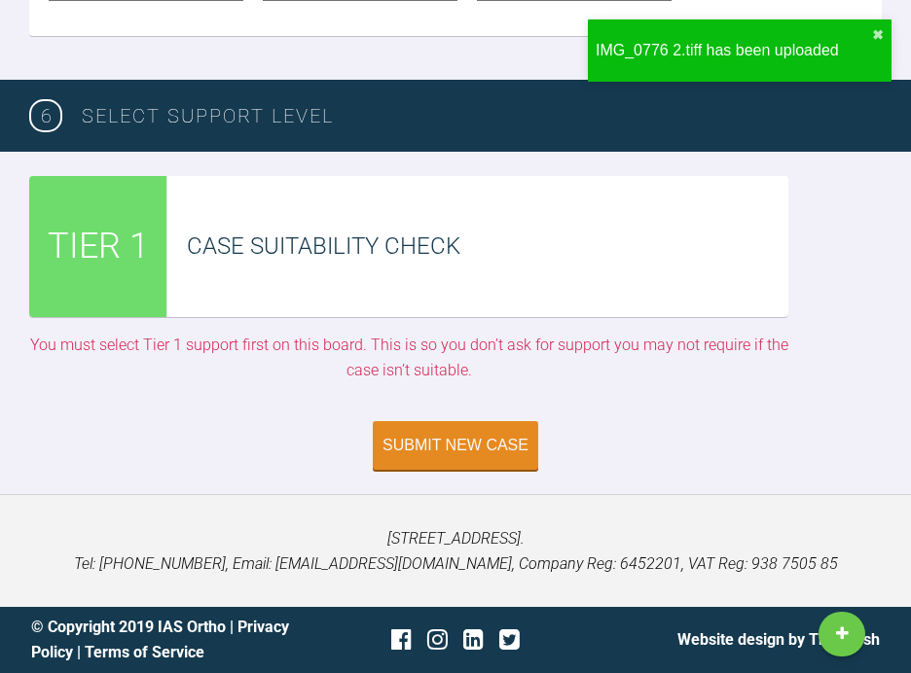
click at [90, 198] on div "TIER 1" at bounding box center [98, 246] width 138 height 141
click at [446, 282] on div "Case Suitability Check" at bounding box center [477, 246] width 621 height 141
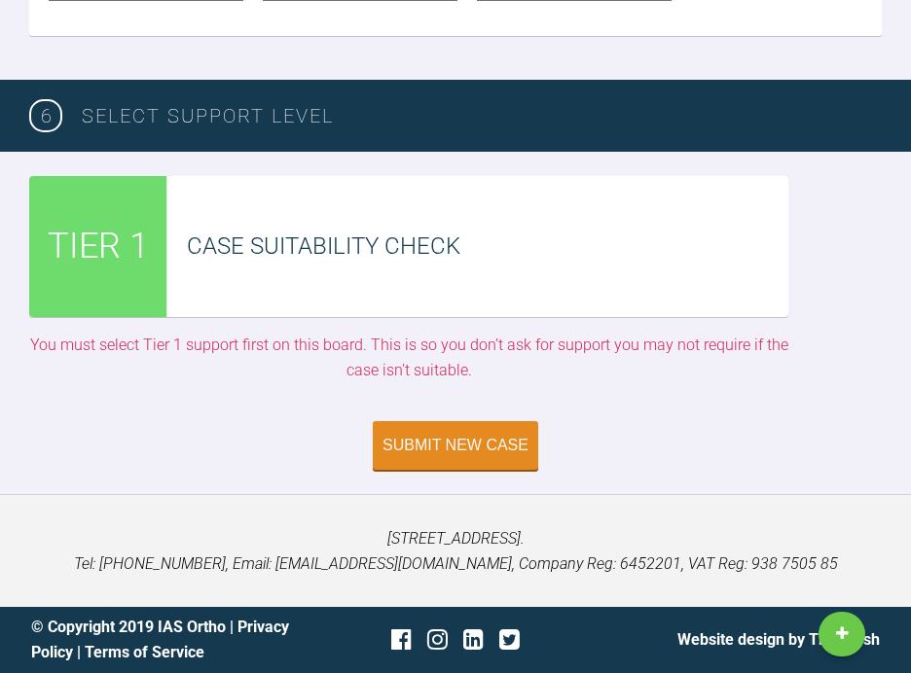
click at [238, 235] on div "Case Suitability Check" at bounding box center [487, 246] width 601 height 37
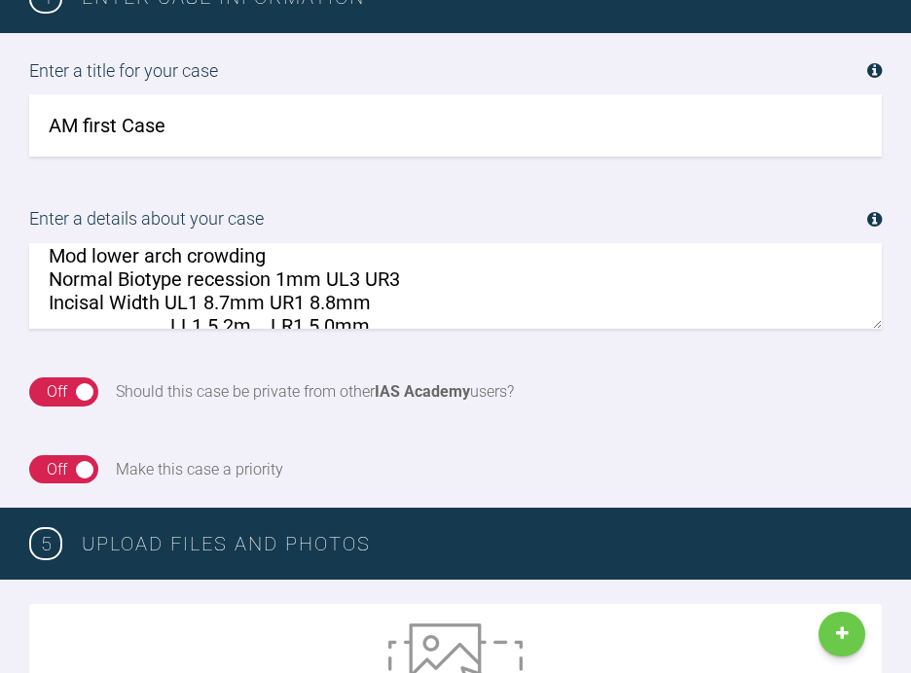
scroll to position [1423, 0]
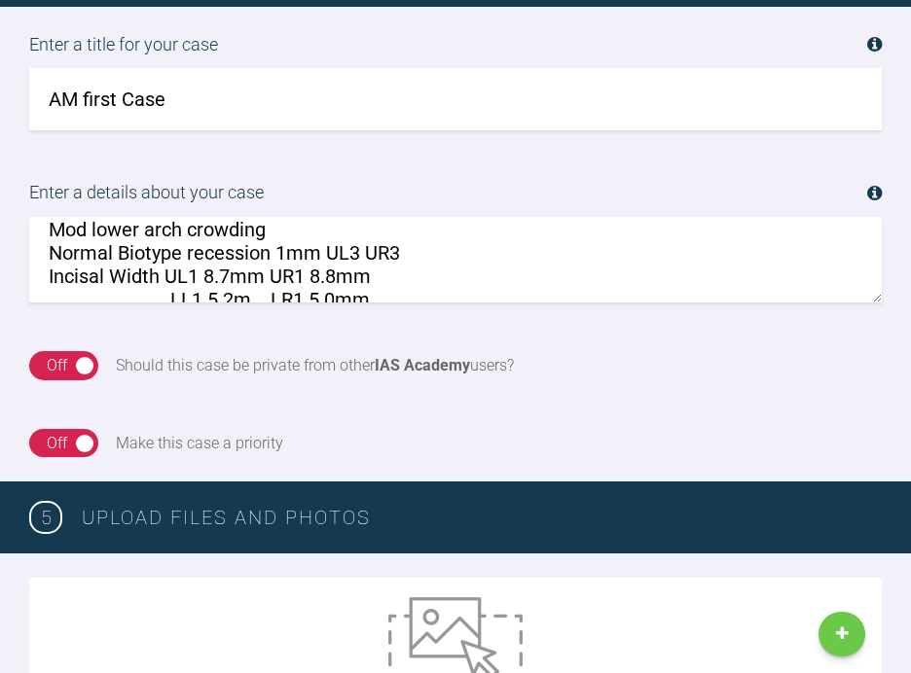
click at [57, 363] on div "Off" at bounding box center [57, 365] width 20 height 25
click at [80, 359] on div "On Off" at bounding box center [63, 365] width 68 height 29
click at [56, 355] on div "Off" at bounding box center [57, 365] width 20 height 25
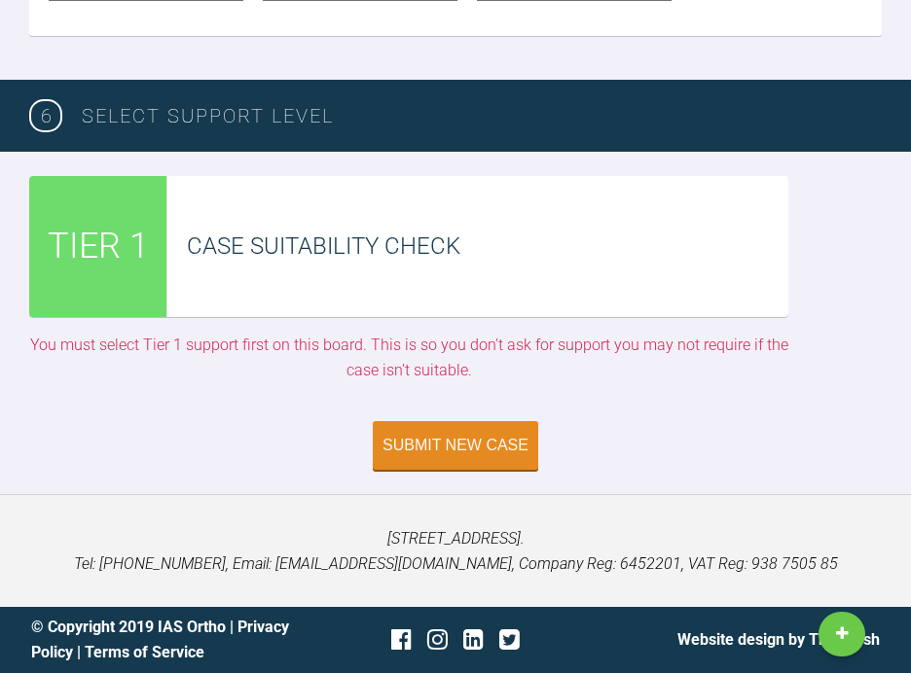
scroll to position [4448, 0]
click at [358, 265] on div "Case Suitability Check" at bounding box center [487, 246] width 601 height 37
click at [425, 456] on div "Submit New Case" at bounding box center [455, 448] width 146 height 18
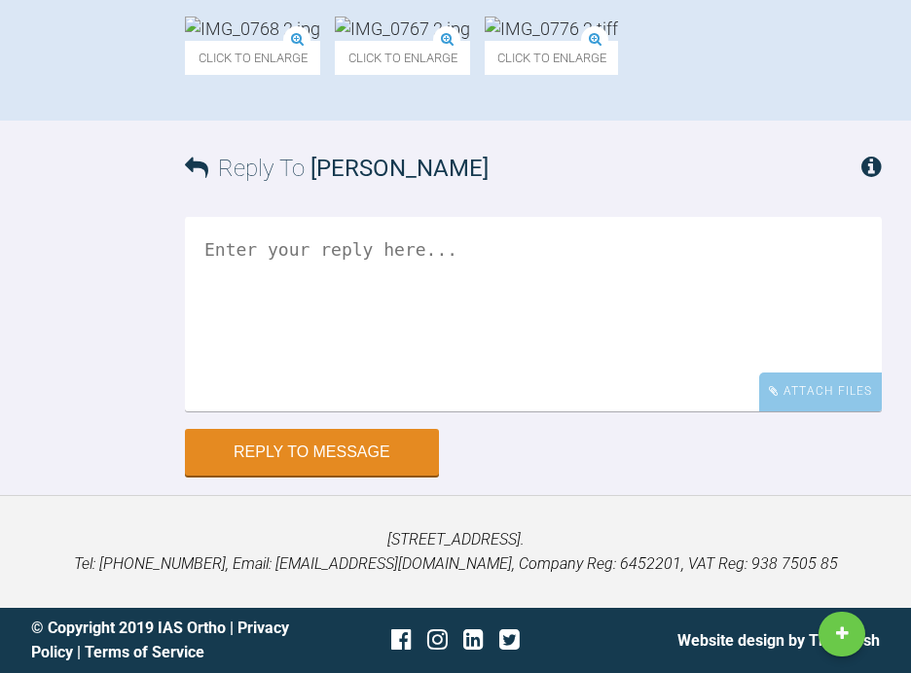
scroll to position [1489, 0]
